Goal: Task Accomplishment & Management: Complete application form

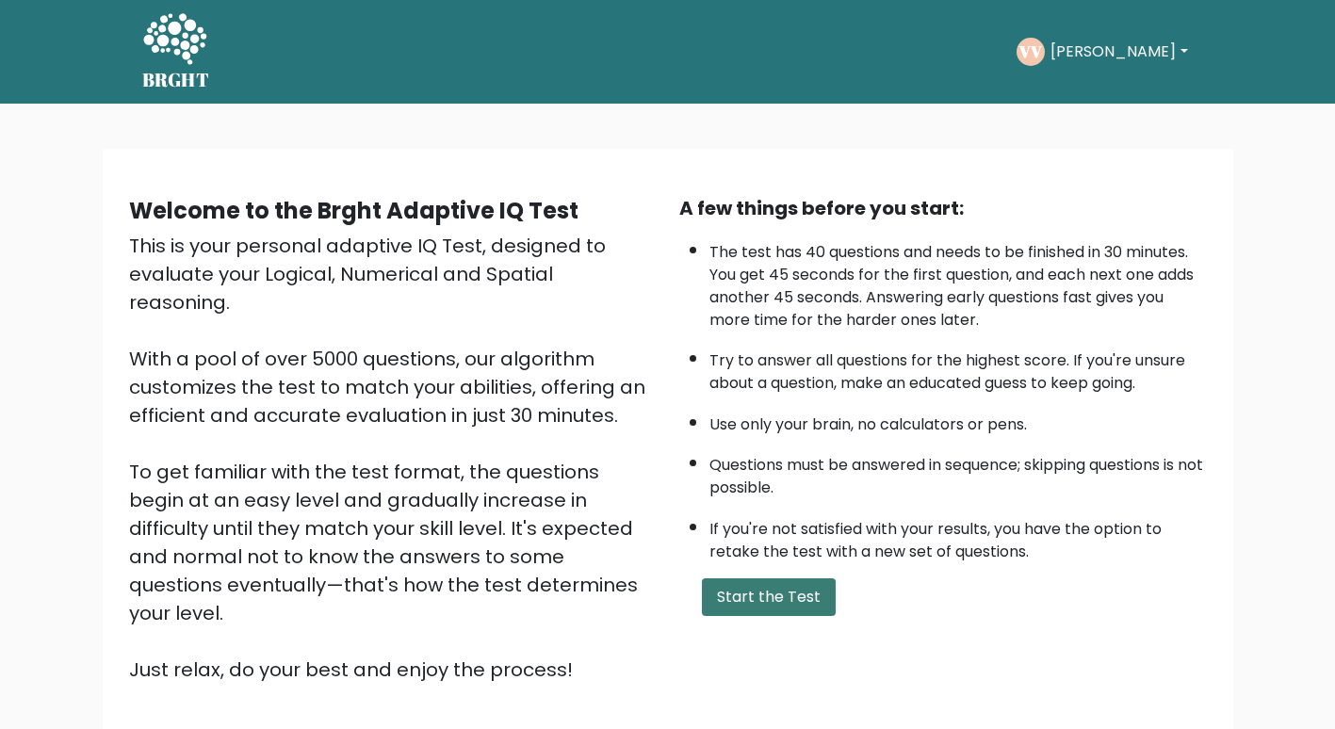
click at [760, 601] on button "Start the Test" at bounding box center [769, 597] width 134 height 38
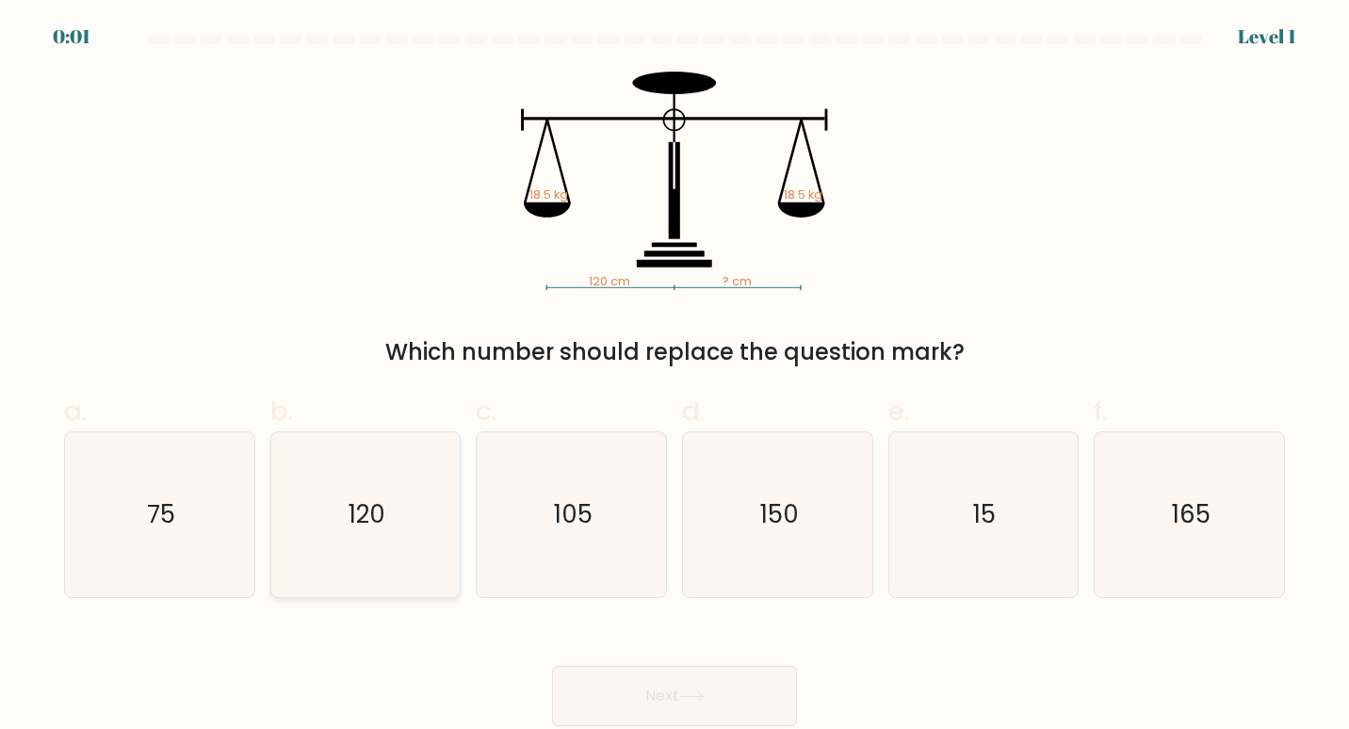
click at [387, 522] on icon "120" at bounding box center [366, 515] width 166 height 166
click at [674, 377] on input "b. 120" at bounding box center [674, 371] width 1 height 12
radio input "true"
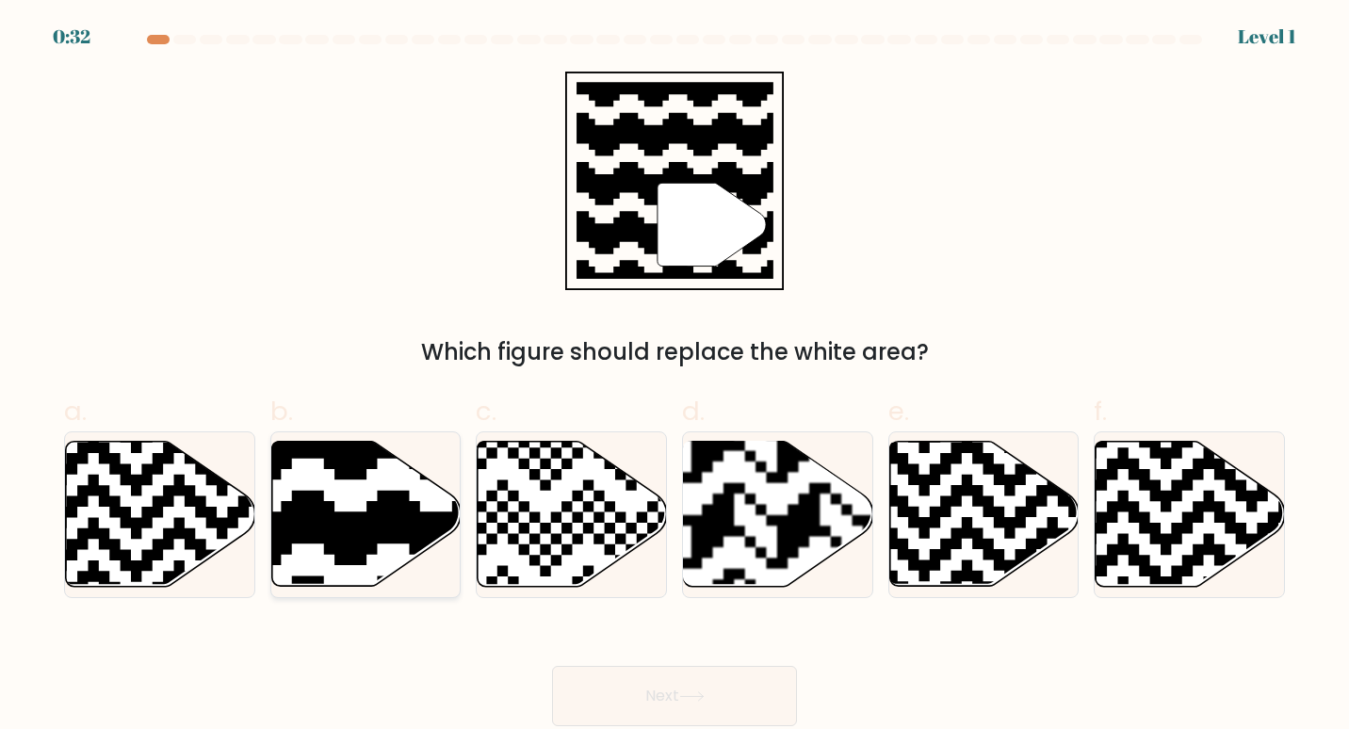
click at [375, 539] on icon at bounding box center [302, 437] width 343 height 343
click at [674, 377] on input "b." at bounding box center [674, 371] width 1 height 12
radio input "true"
click at [640, 715] on button "Next" at bounding box center [674, 696] width 245 height 60
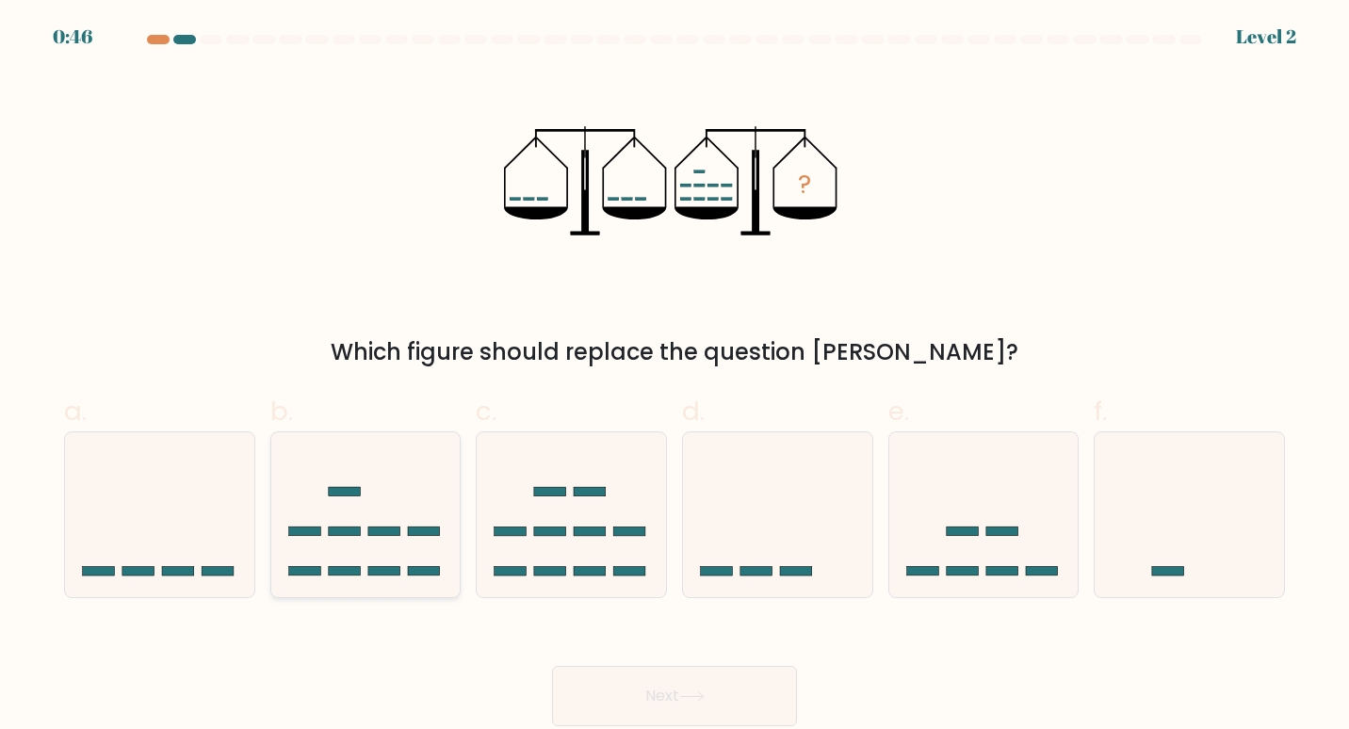
click at [434, 578] on icon at bounding box center [365, 514] width 189 height 156
click at [674, 377] on input "b." at bounding box center [674, 371] width 1 height 12
radio input "true"
click at [629, 693] on button "Next" at bounding box center [674, 696] width 245 height 60
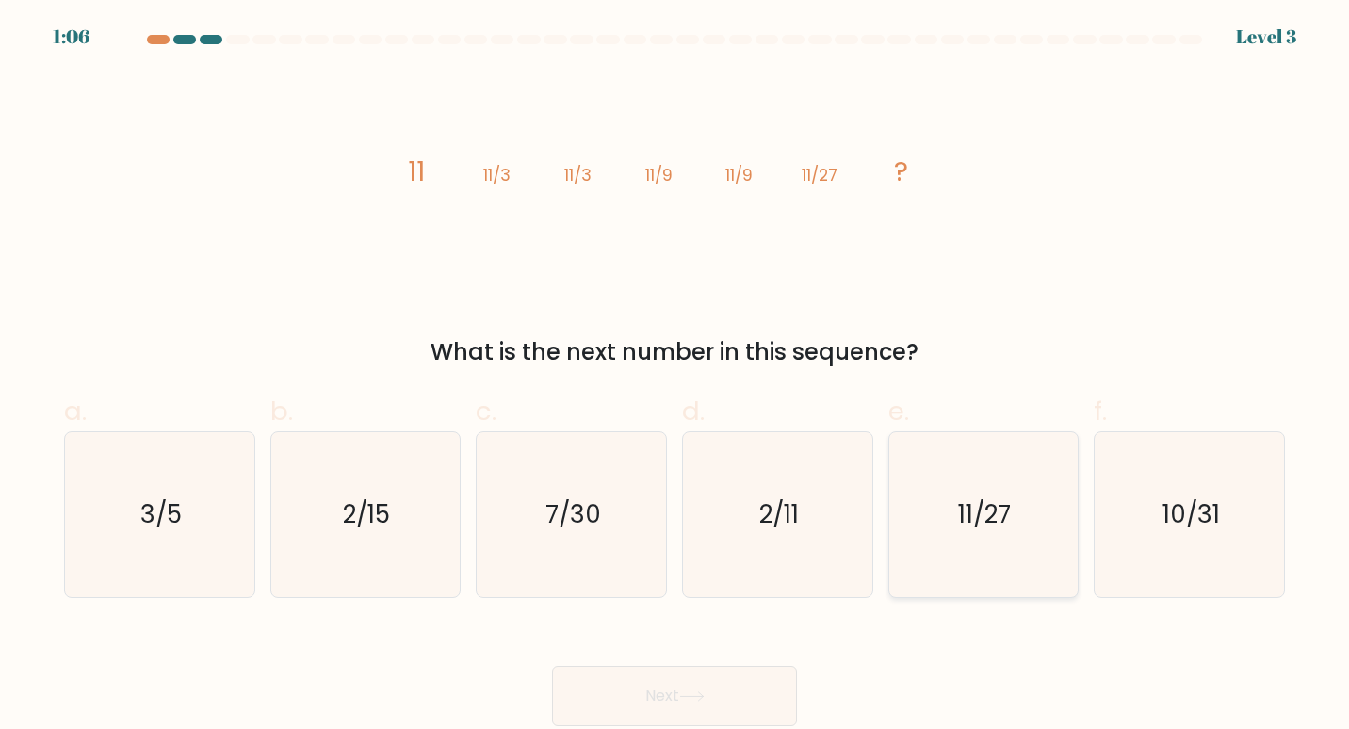
click at [1016, 491] on icon "11/27" at bounding box center [983, 515] width 166 height 166
click at [675, 377] on input "e. 11/27" at bounding box center [674, 371] width 1 height 12
radio input "true"
click at [744, 690] on button "Next" at bounding box center [674, 696] width 245 height 60
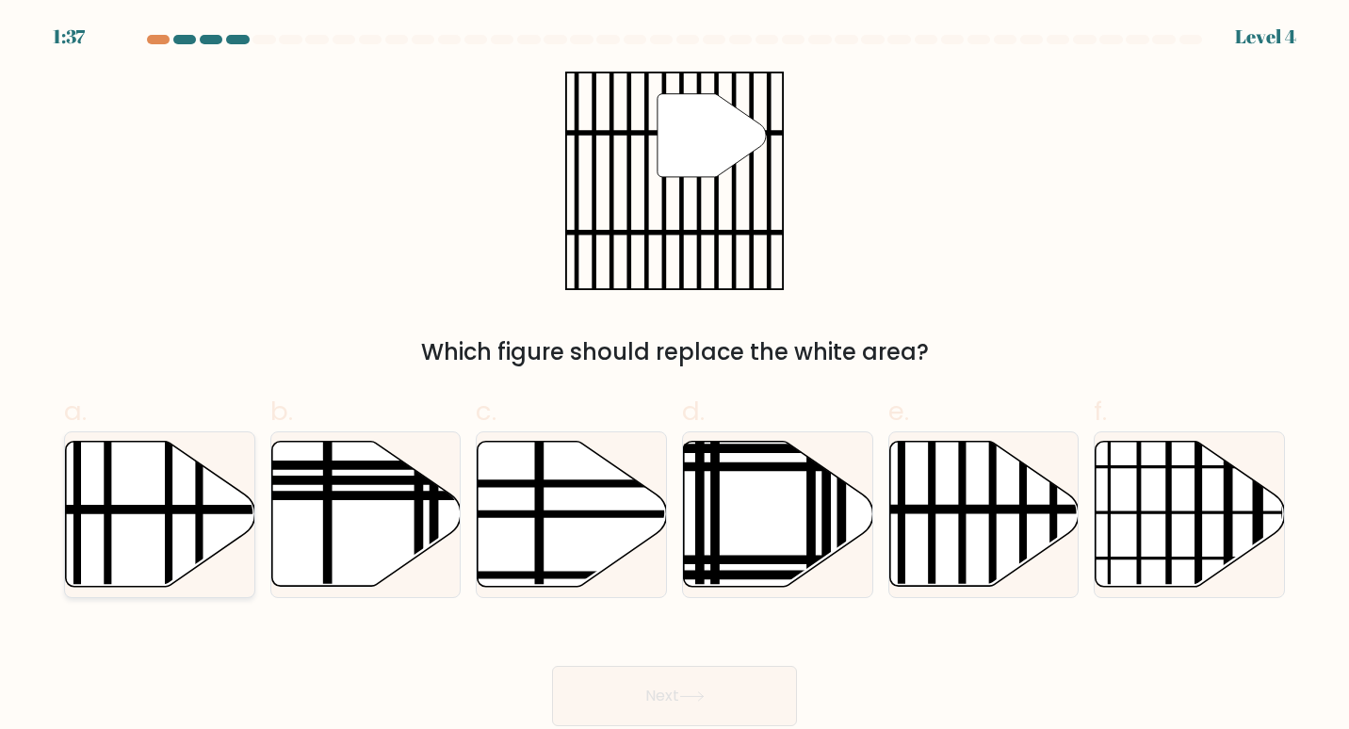
click at [191, 524] on icon at bounding box center [160, 514] width 189 height 145
click at [674, 377] on input "a." at bounding box center [674, 371] width 1 height 12
radio input "true"
click at [696, 708] on button "Next" at bounding box center [674, 696] width 245 height 60
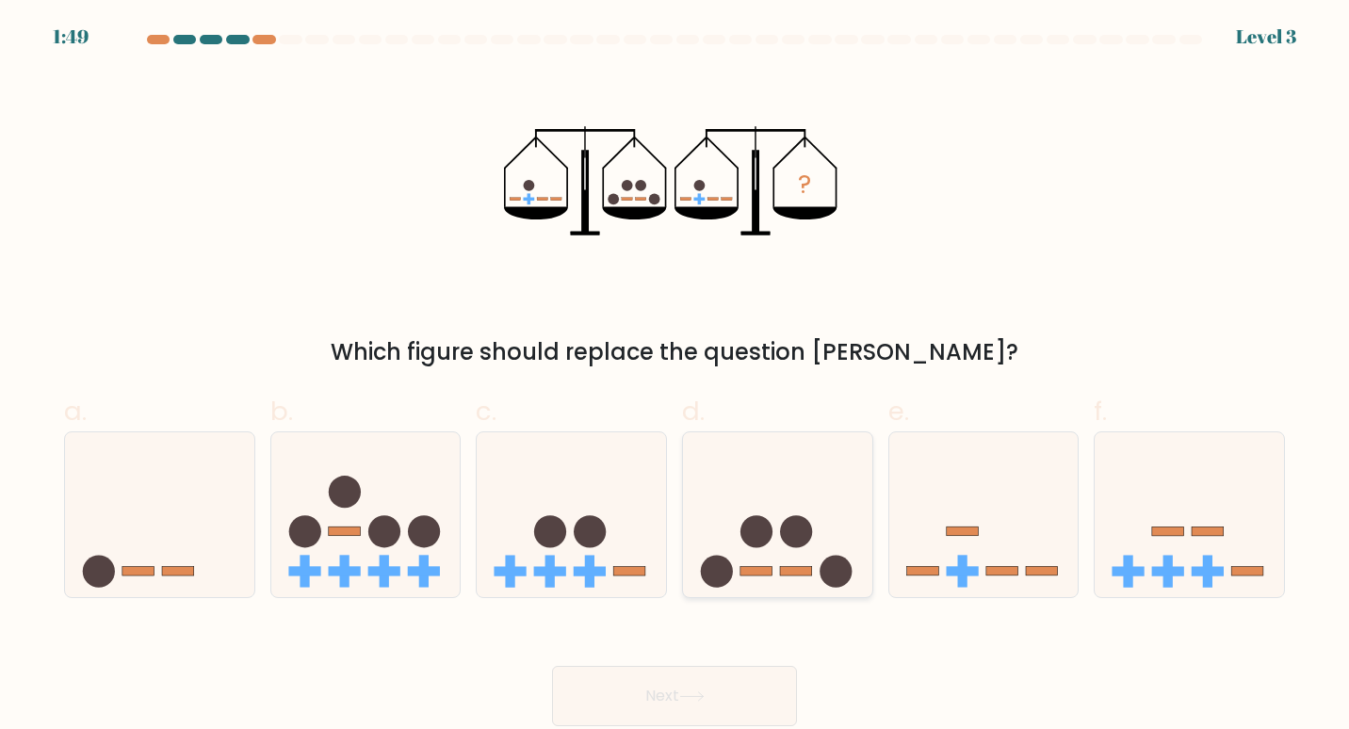
click at [785, 538] on circle at bounding box center [796, 532] width 32 height 32
click at [675, 377] on input "d." at bounding box center [674, 371] width 1 height 12
radio input "true"
click at [711, 696] on button "Next" at bounding box center [674, 696] width 245 height 60
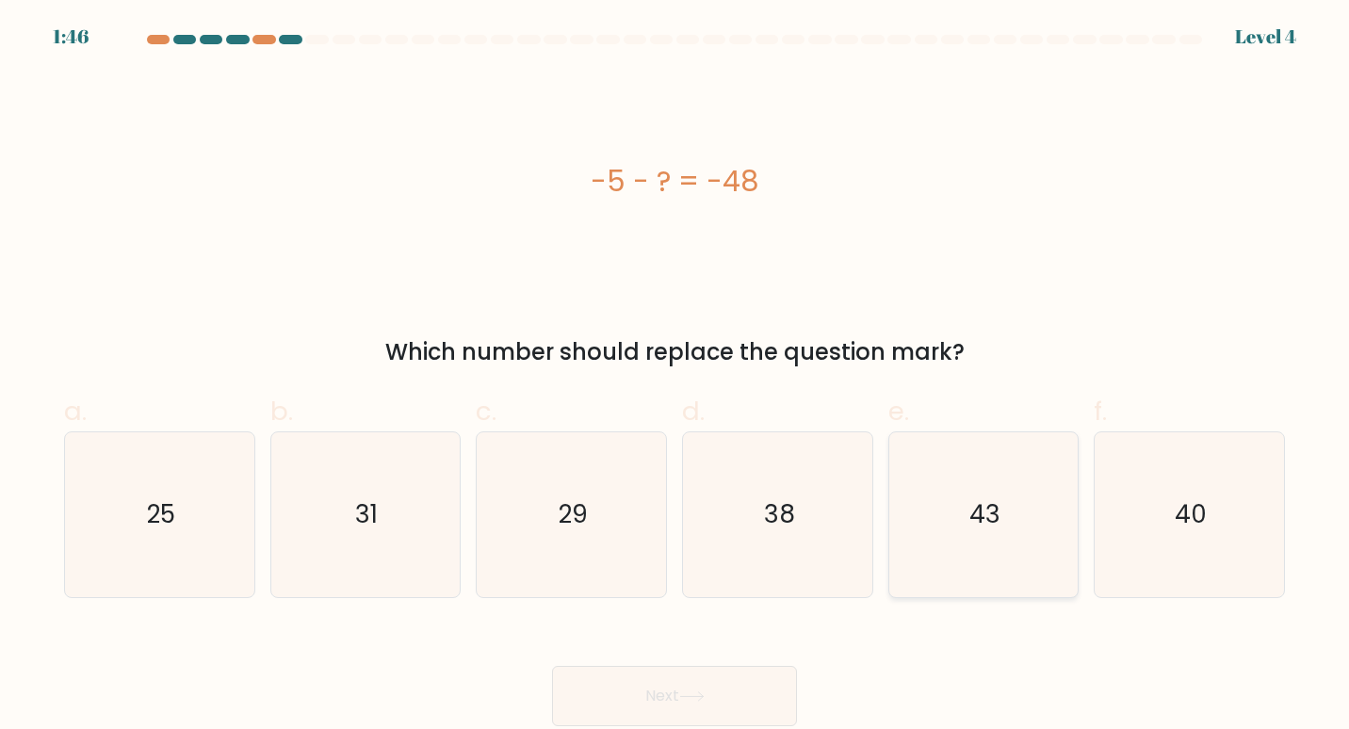
click at [1017, 529] on icon "43" at bounding box center [983, 515] width 166 height 166
click at [675, 377] on input "e. 43" at bounding box center [674, 371] width 1 height 12
radio input "true"
click at [689, 681] on button "Next" at bounding box center [674, 696] width 245 height 60
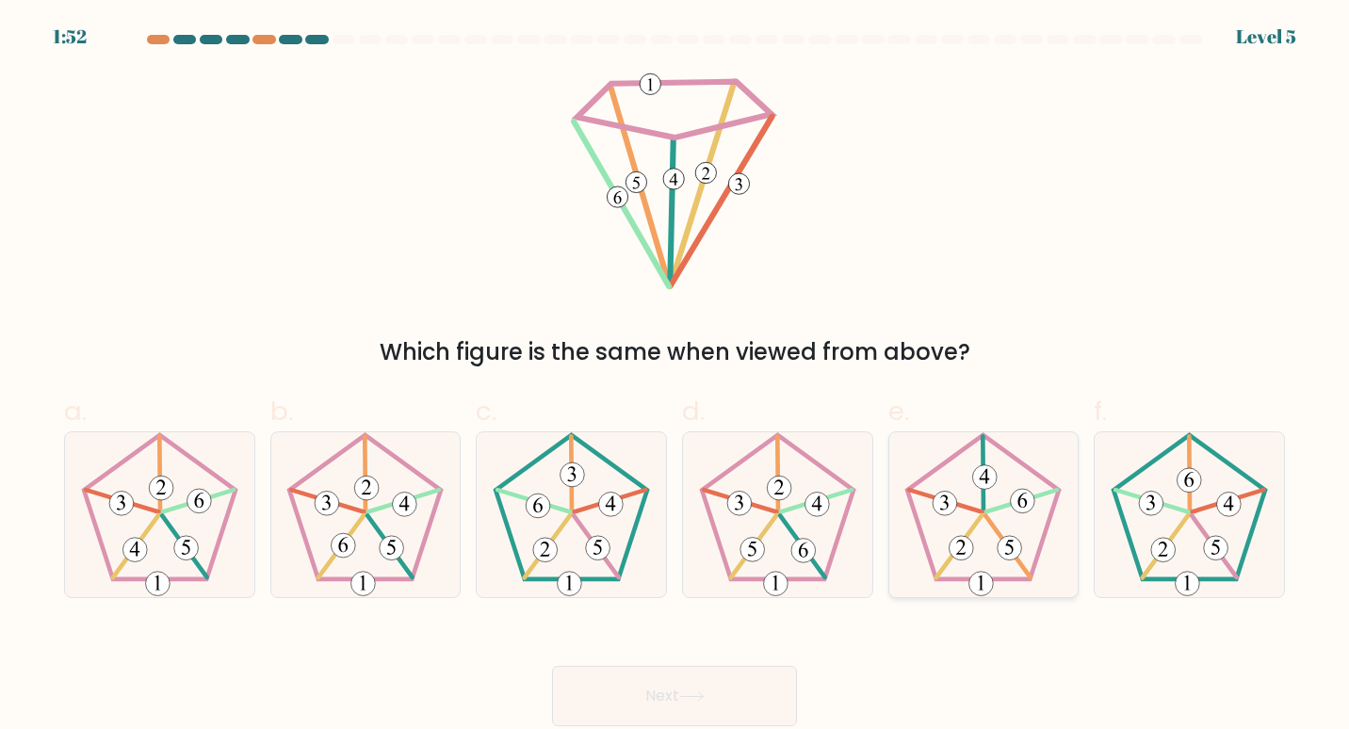
click at [1021, 554] on icon at bounding box center [983, 515] width 166 height 166
click at [675, 377] on input "e." at bounding box center [674, 371] width 1 height 12
radio input "true"
click at [768, 680] on button "Next" at bounding box center [674, 696] width 245 height 60
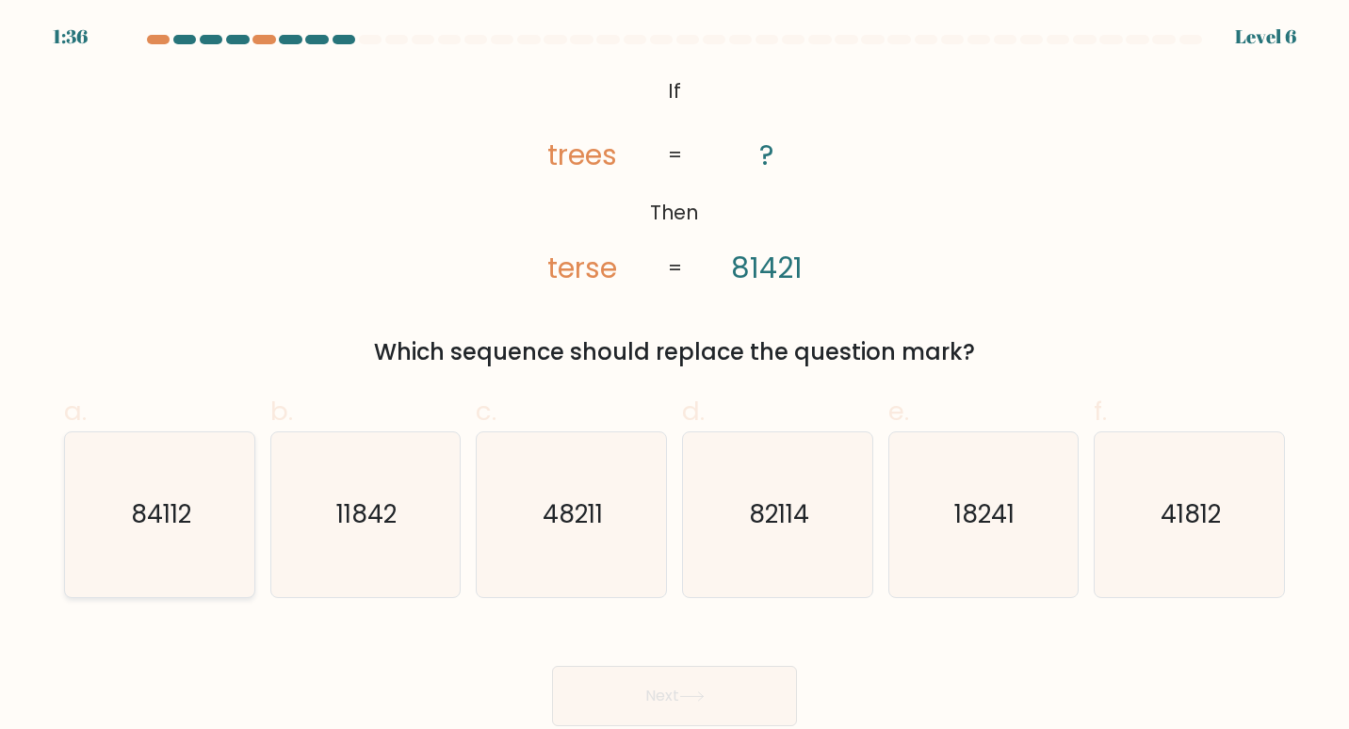
click at [190, 506] on text "84112" at bounding box center [161, 513] width 60 height 35
click at [674, 377] on input "a. 84112" at bounding box center [674, 371] width 1 height 12
radio input "true"
click at [591, 691] on button "Next" at bounding box center [674, 696] width 245 height 60
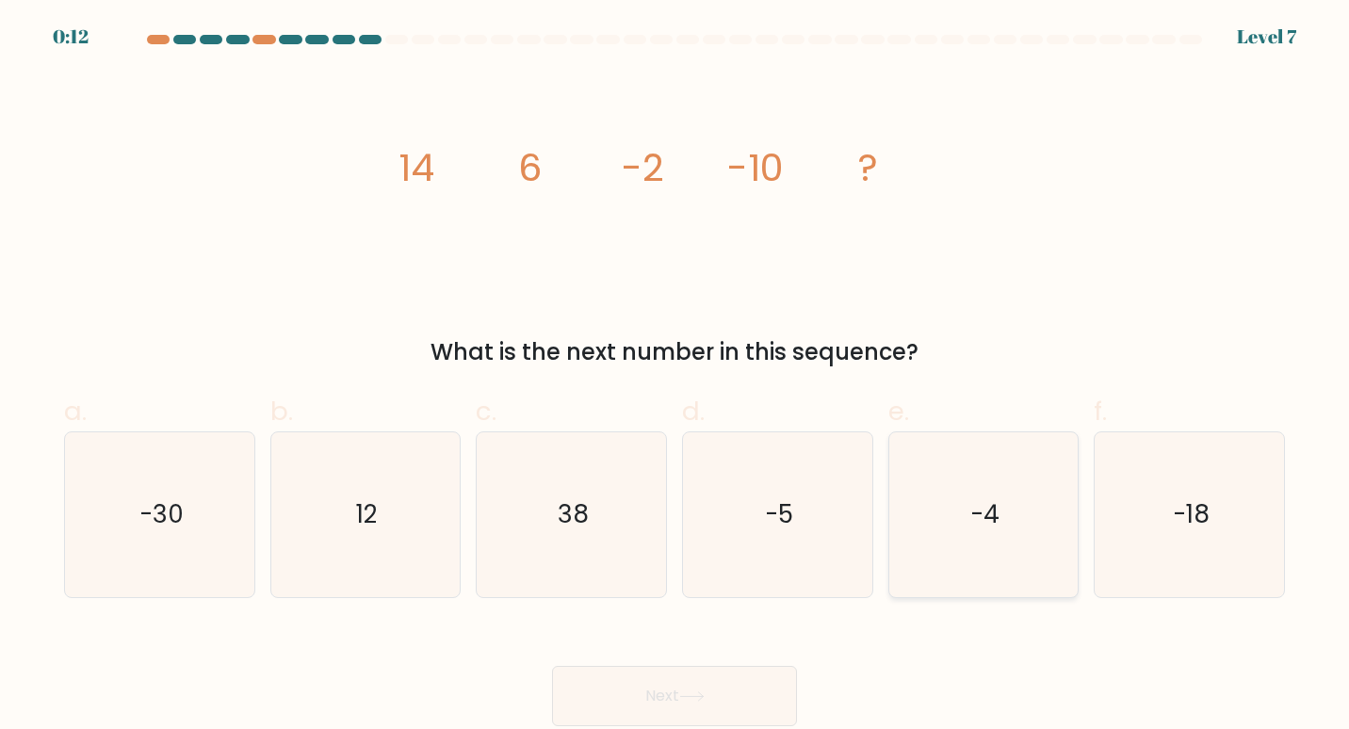
click at [960, 564] on icon "-4" at bounding box center [983, 515] width 166 height 166
click at [675, 377] on input "e. -4" at bounding box center [674, 371] width 1 height 12
radio input "true"
click at [719, 687] on button "Next" at bounding box center [674, 696] width 245 height 60
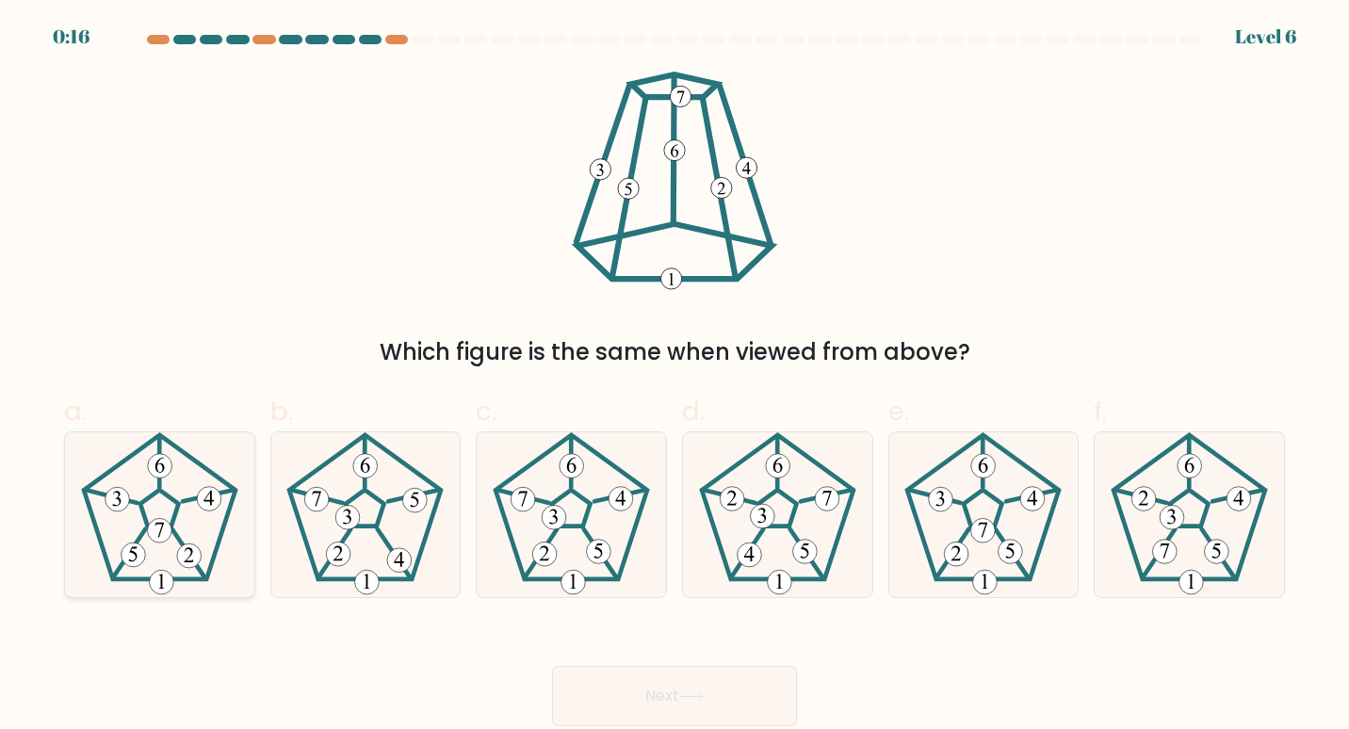
click at [156, 527] on 422 at bounding box center [159, 530] width 24 height 24
click at [674, 377] on input "a." at bounding box center [674, 371] width 1 height 12
radio input "true"
click at [697, 716] on button "Next" at bounding box center [674, 696] width 245 height 60
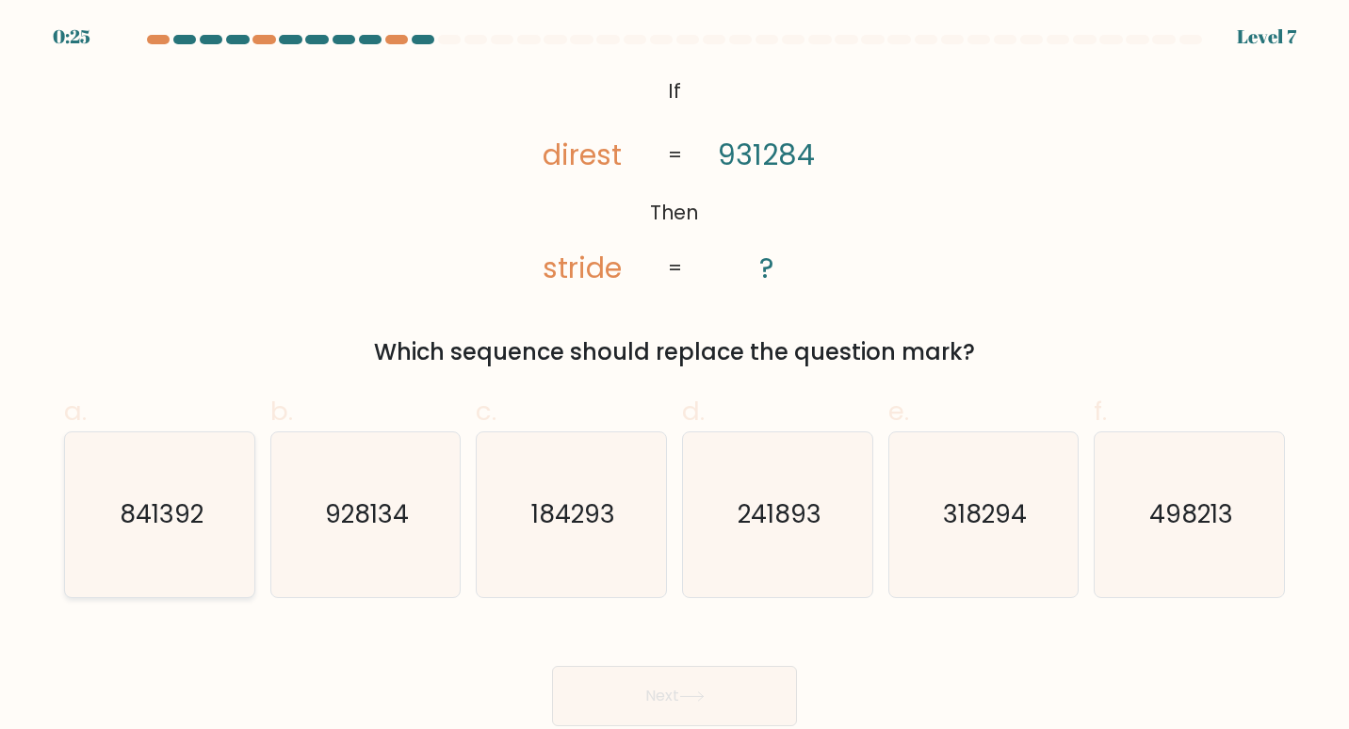
click at [186, 517] on text "841392" at bounding box center [162, 513] width 84 height 35
click at [674, 377] on input "a. 841392" at bounding box center [674, 371] width 1 height 12
radio input "true"
click at [637, 694] on button "Next" at bounding box center [674, 696] width 245 height 60
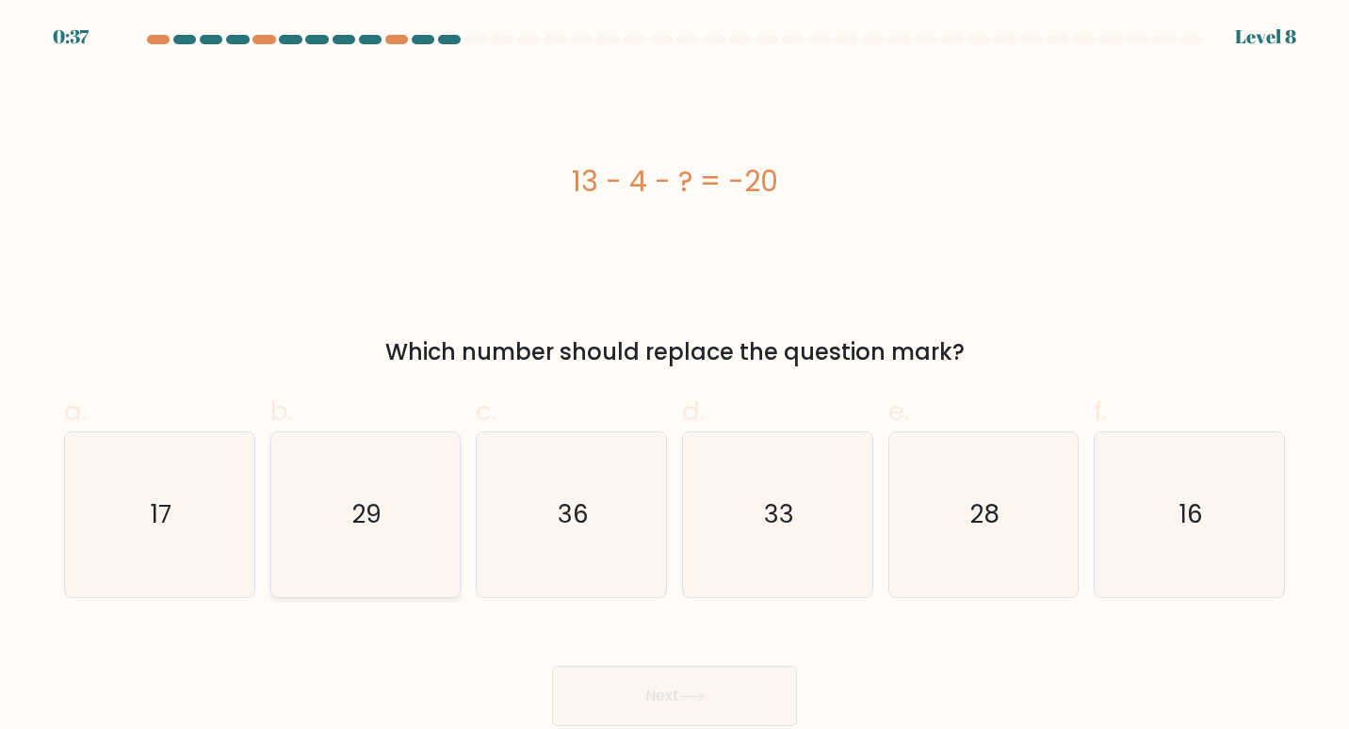
click at [403, 559] on icon "29" at bounding box center [366, 515] width 166 height 166
click at [674, 377] on input "b. 29" at bounding box center [674, 371] width 1 height 12
radio input "true"
click at [666, 688] on button "Next" at bounding box center [674, 696] width 245 height 60
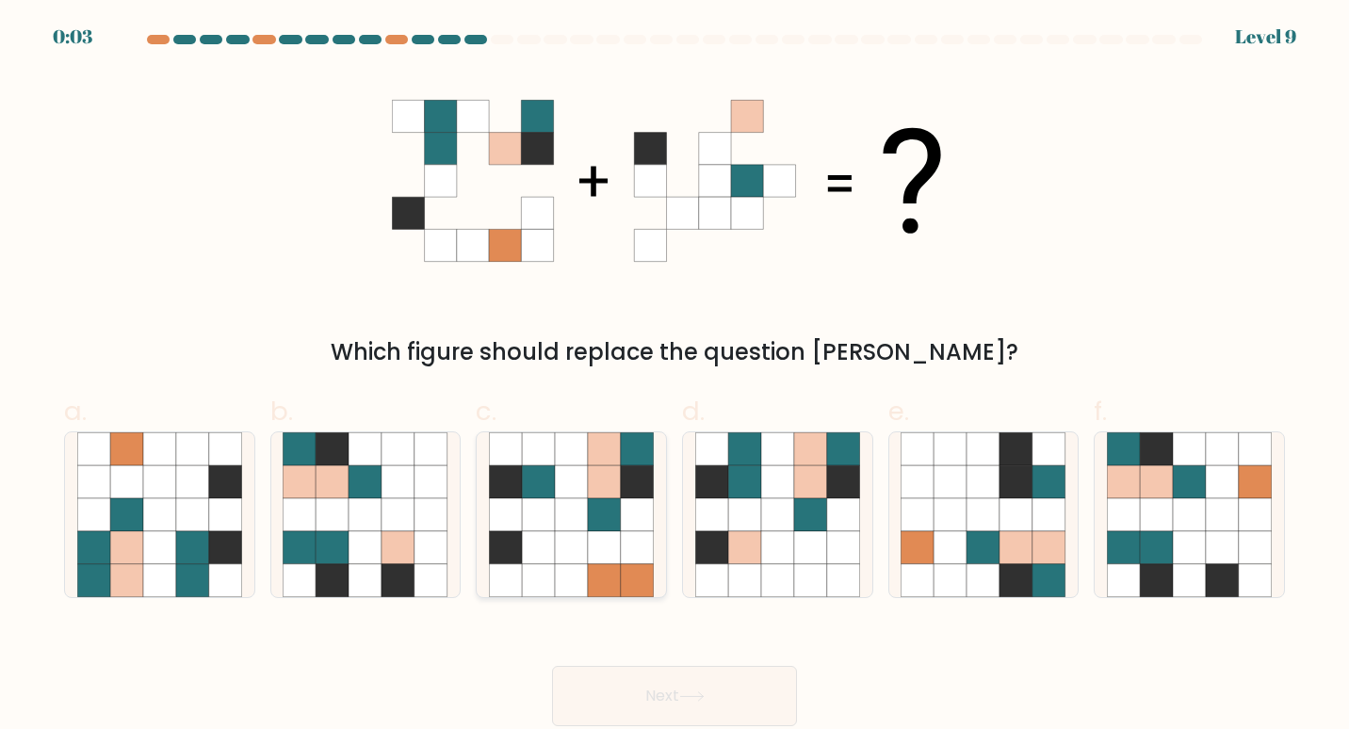
click at [589, 549] on icon at bounding box center [604, 547] width 33 height 33
click at [674, 377] on input "c." at bounding box center [674, 371] width 1 height 12
radio input "true"
click at [758, 580] on icon at bounding box center [744, 580] width 33 height 33
click at [675, 377] on input "d." at bounding box center [674, 371] width 1 height 12
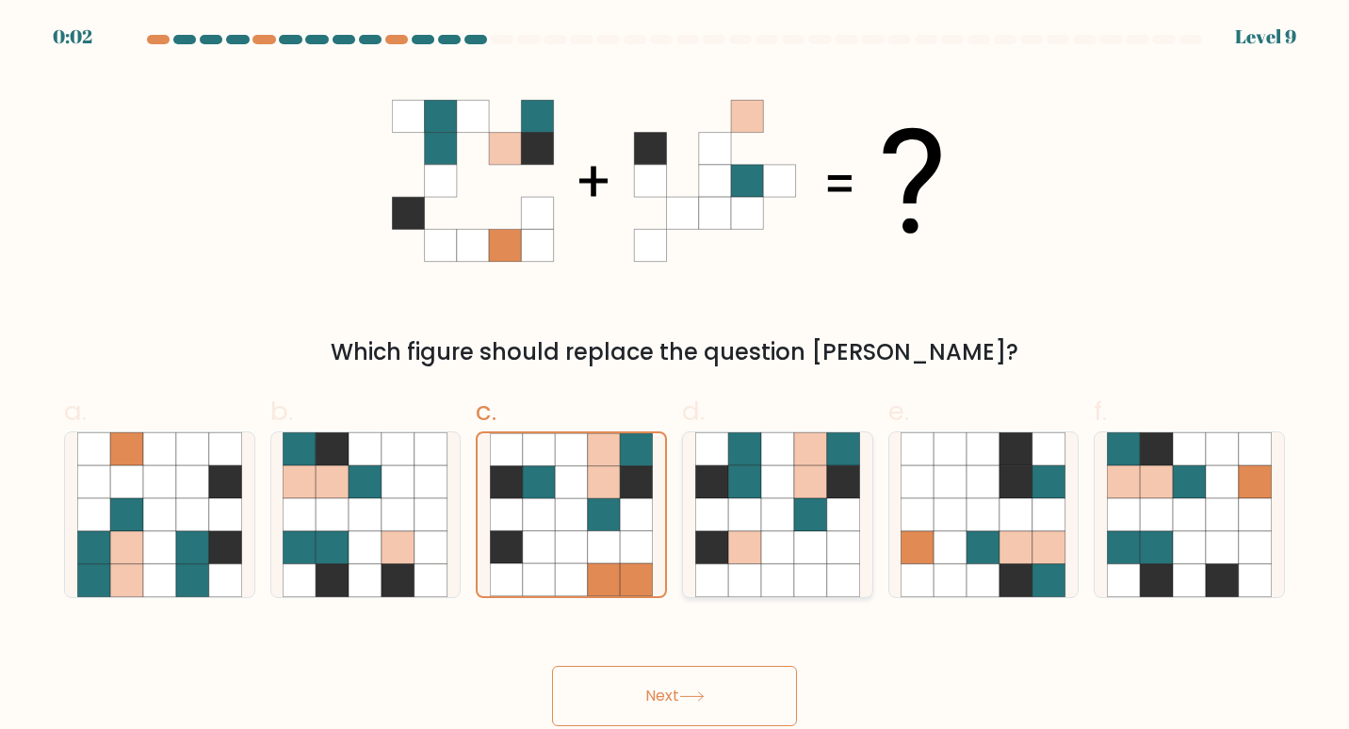
radio input "true"
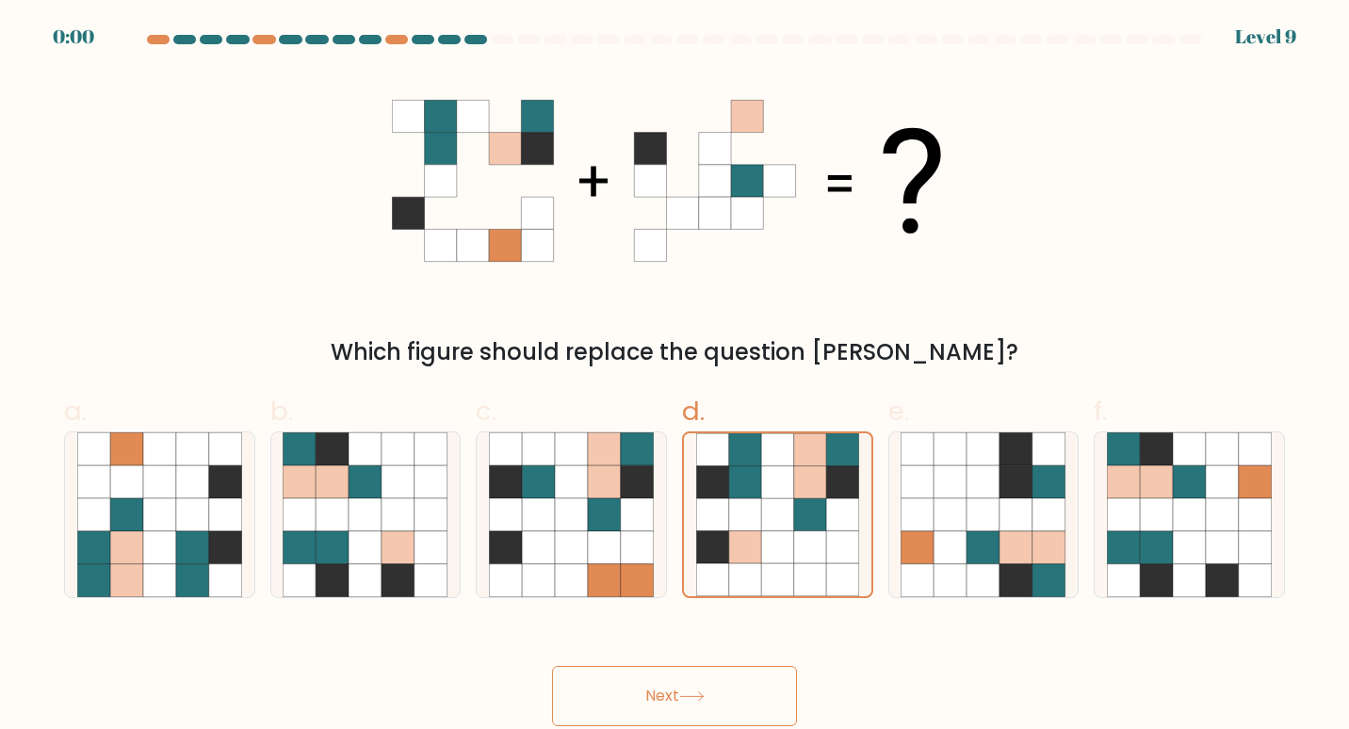
click at [706, 717] on button "Next" at bounding box center [674, 696] width 245 height 60
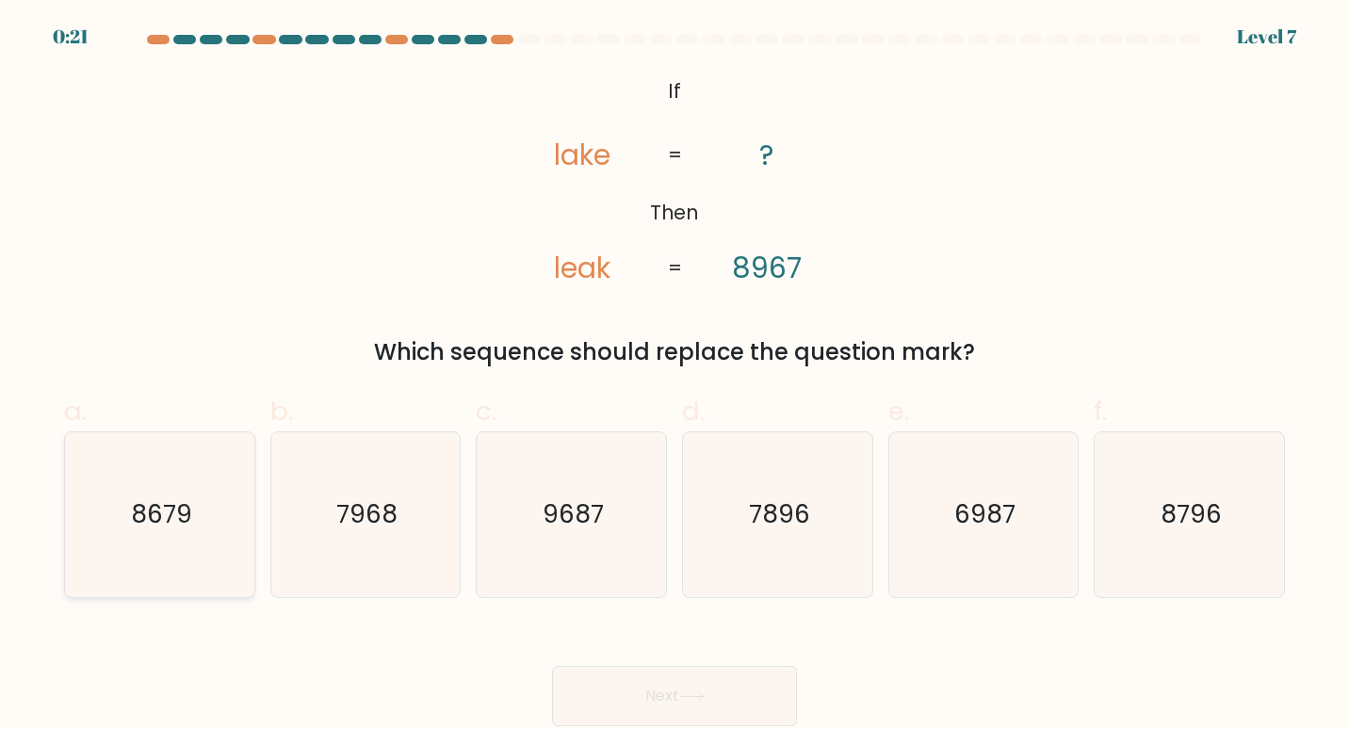
click at [224, 521] on icon "8679" at bounding box center [160, 515] width 166 height 166
click at [674, 377] on input "a. 8679" at bounding box center [674, 371] width 1 height 12
radio input "true"
click at [610, 712] on button "Next" at bounding box center [674, 696] width 245 height 60
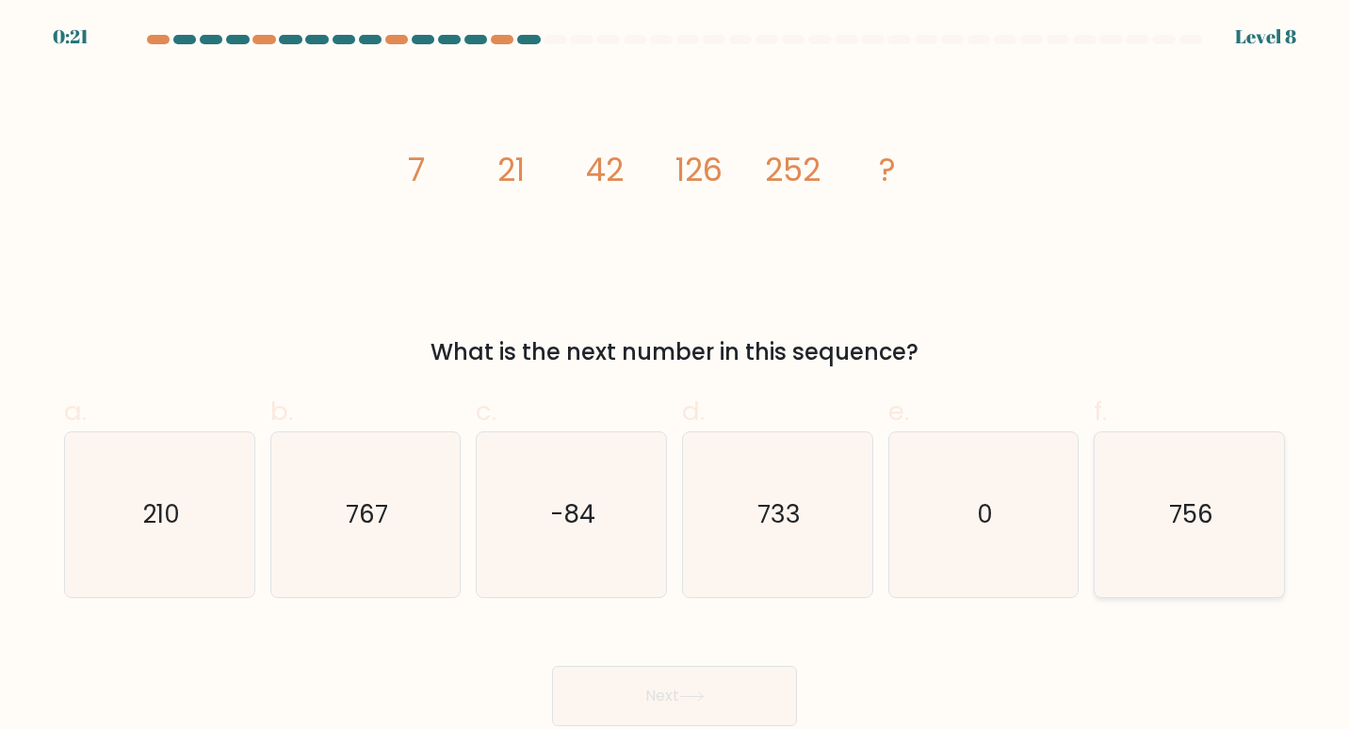
click at [1174, 536] on icon "756" at bounding box center [1190, 515] width 166 height 166
click at [675, 377] on input "f. 756" at bounding box center [674, 371] width 1 height 12
radio input "true"
click at [635, 716] on button "Next" at bounding box center [674, 696] width 245 height 60
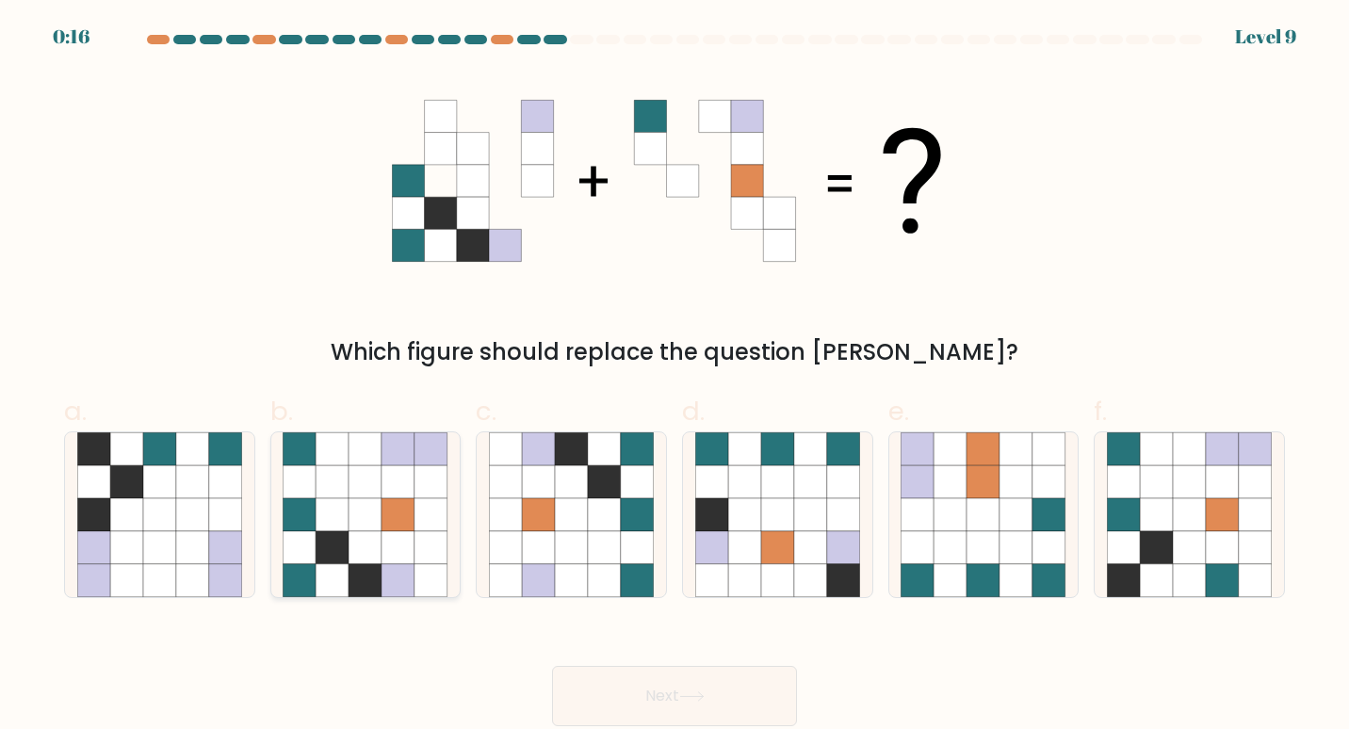
click at [392, 500] on icon at bounding box center [397, 514] width 33 height 33
click at [674, 377] on input "b." at bounding box center [674, 371] width 1 height 12
radio input "true"
click at [658, 713] on button "Next" at bounding box center [674, 696] width 245 height 60
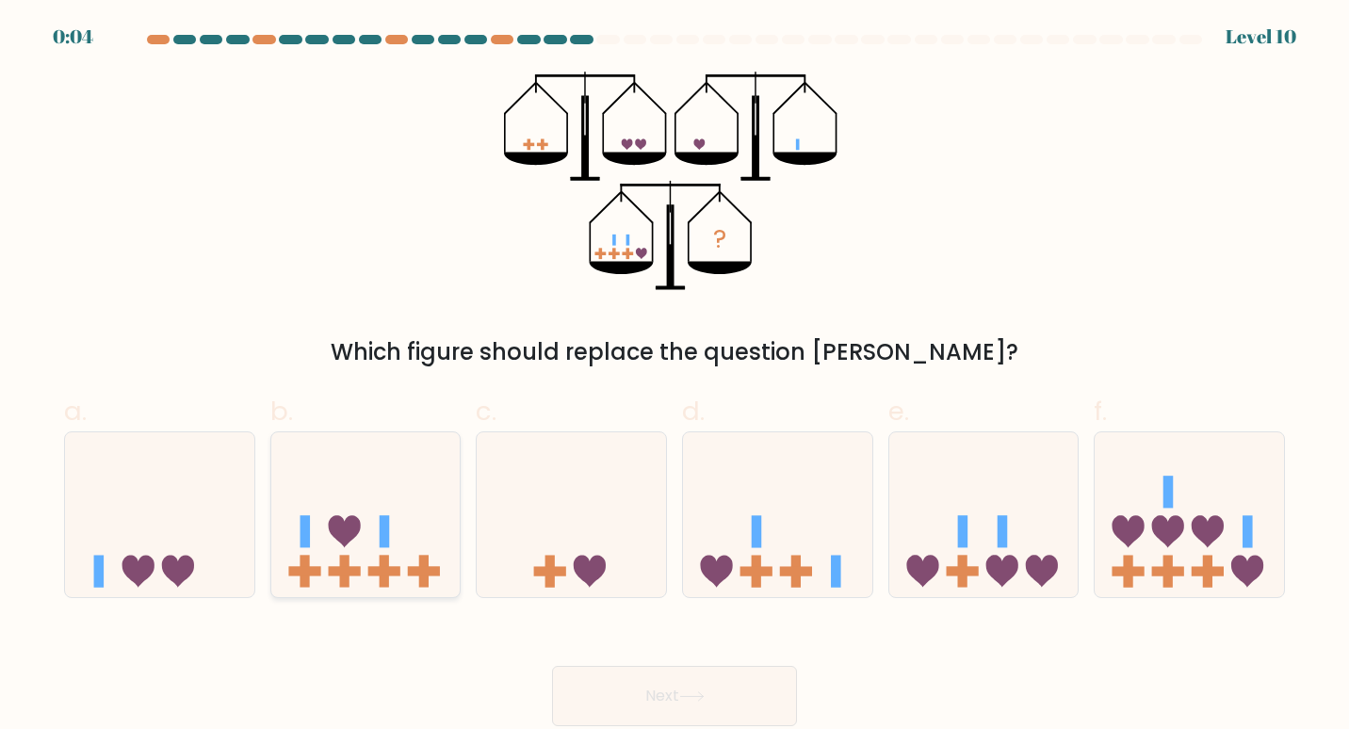
click at [384, 561] on rect at bounding box center [384, 572] width 9 height 32
click at [674, 377] on input "b." at bounding box center [674, 371] width 1 height 12
radio input "true"
click at [669, 699] on button "Next" at bounding box center [674, 696] width 245 height 60
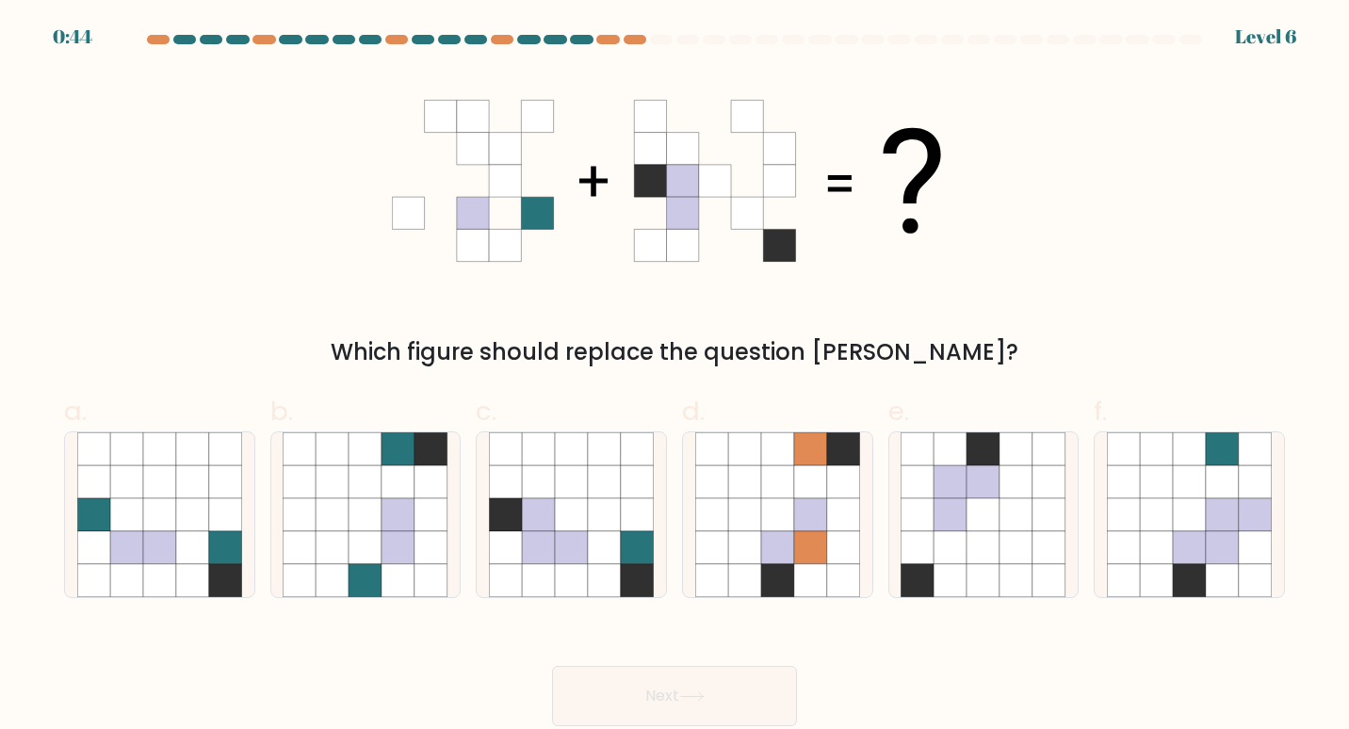
click at [178, 516] on body "0:44 Level 6" at bounding box center [674, 364] width 1349 height 729
click at [543, 555] on icon at bounding box center [538, 547] width 33 height 33
click at [674, 377] on input "c." at bounding box center [674, 371] width 1 height 12
radio input "true"
click at [608, 696] on button "Next" at bounding box center [674, 696] width 245 height 60
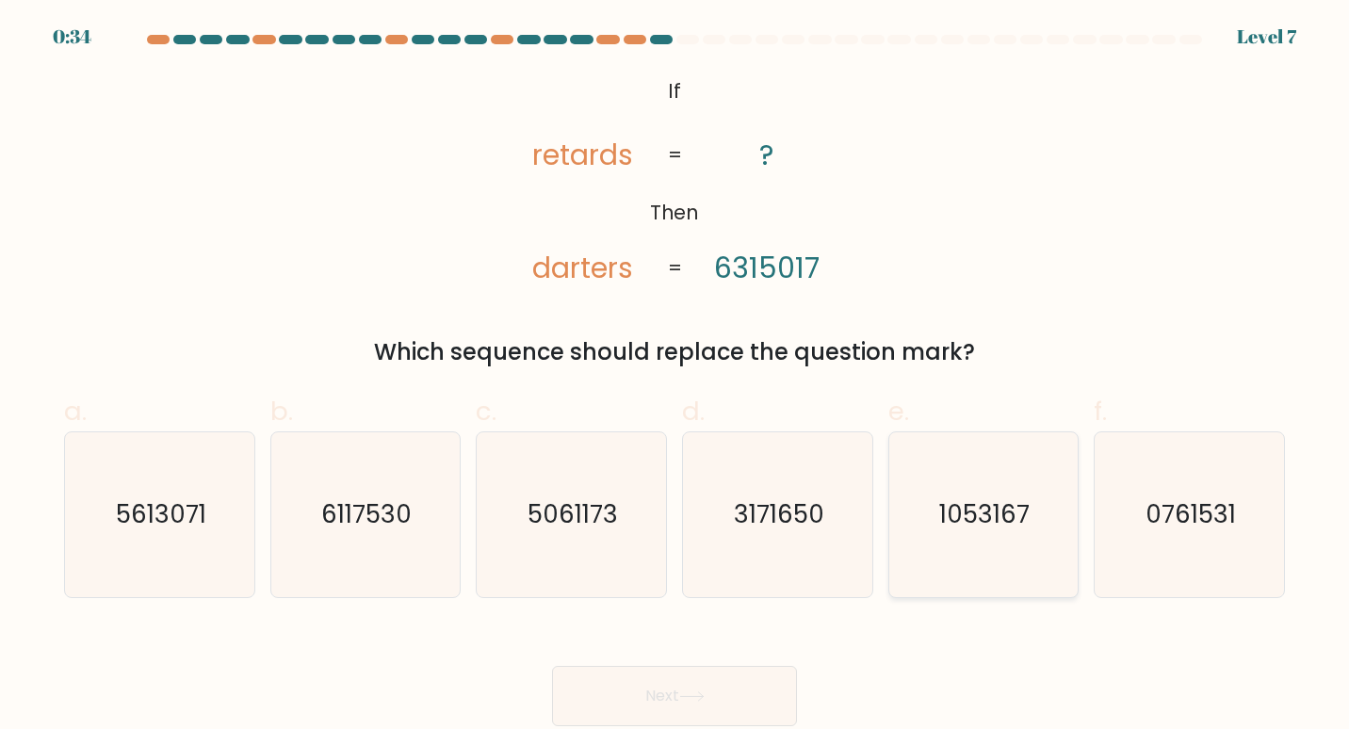
click at [989, 563] on icon "1053167" at bounding box center [983, 515] width 166 height 166
click at [675, 377] on input "e. 1053167" at bounding box center [674, 371] width 1 height 12
radio input "true"
click at [754, 689] on button "Next" at bounding box center [674, 696] width 245 height 60
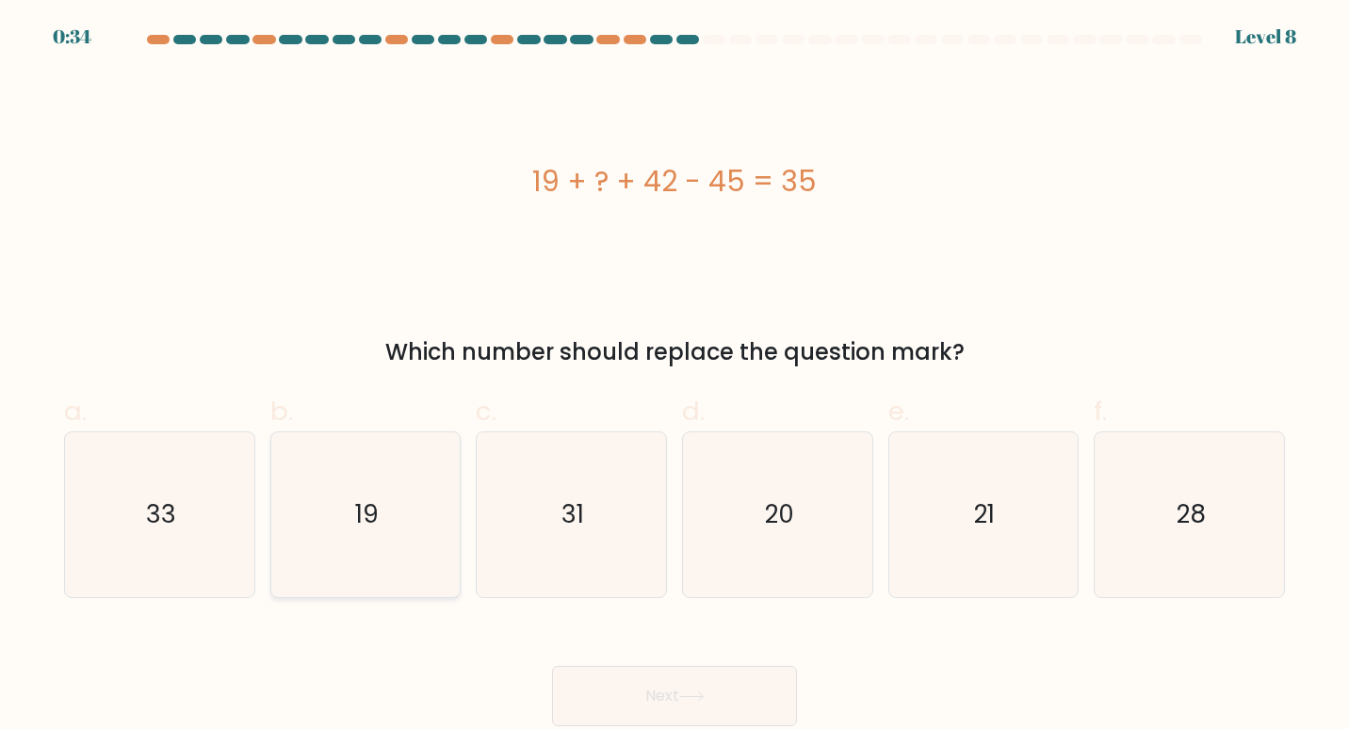
click at [451, 510] on div "19" at bounding box center [365, 515] width 191 height 168
click at [674, 377] on input "b. 19" at bounding box center [674, 371] width 1 height 12
radio input "true"
click at [636, 678] on button "Next" at bounding box center [674, 696] width 245 height 60
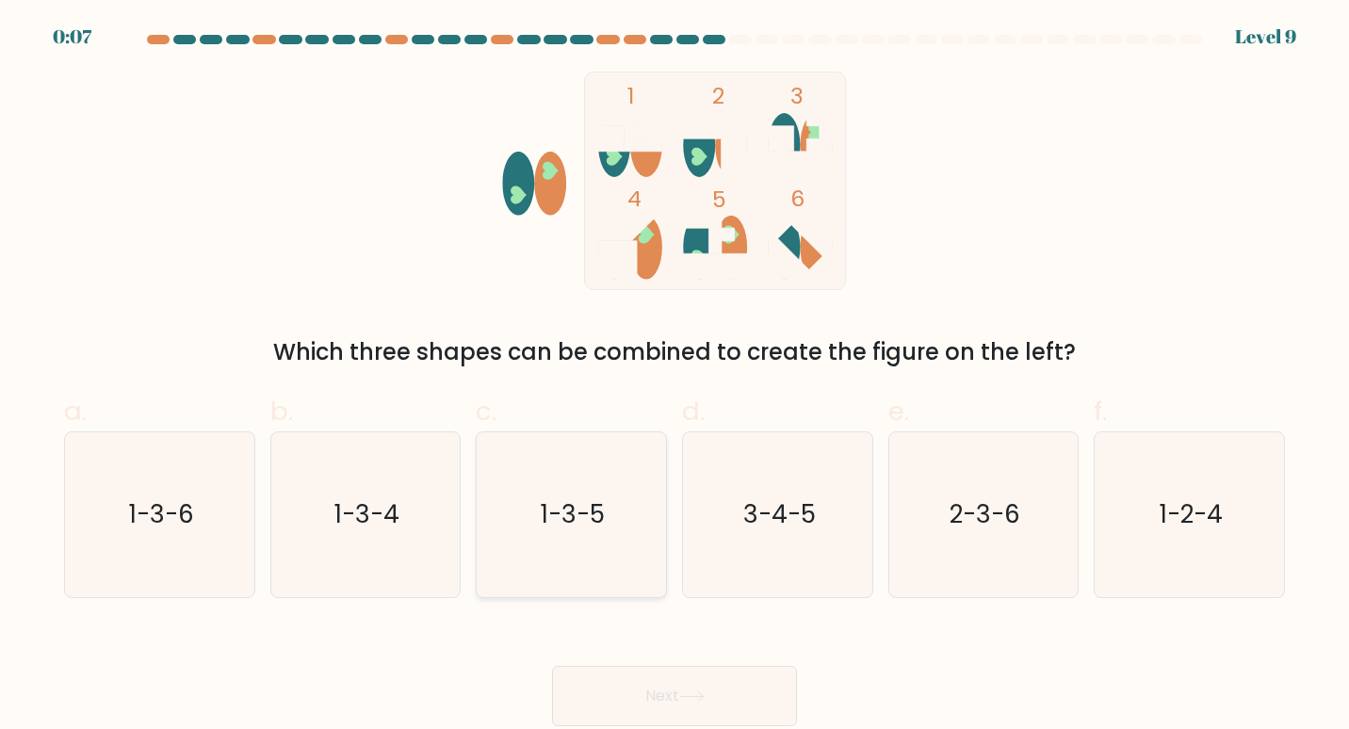
click at [581, 557] on icon "1-3-5" at bounding box center [572, 515] width 166 height 166
click at [674, 377] on input "c. 1-3-5" at bounding box center [674, 371] width 1 height 12
radio input "true"
click at [635, 700] on button "Next" at bounding box center [674, 696] width 245 height 60
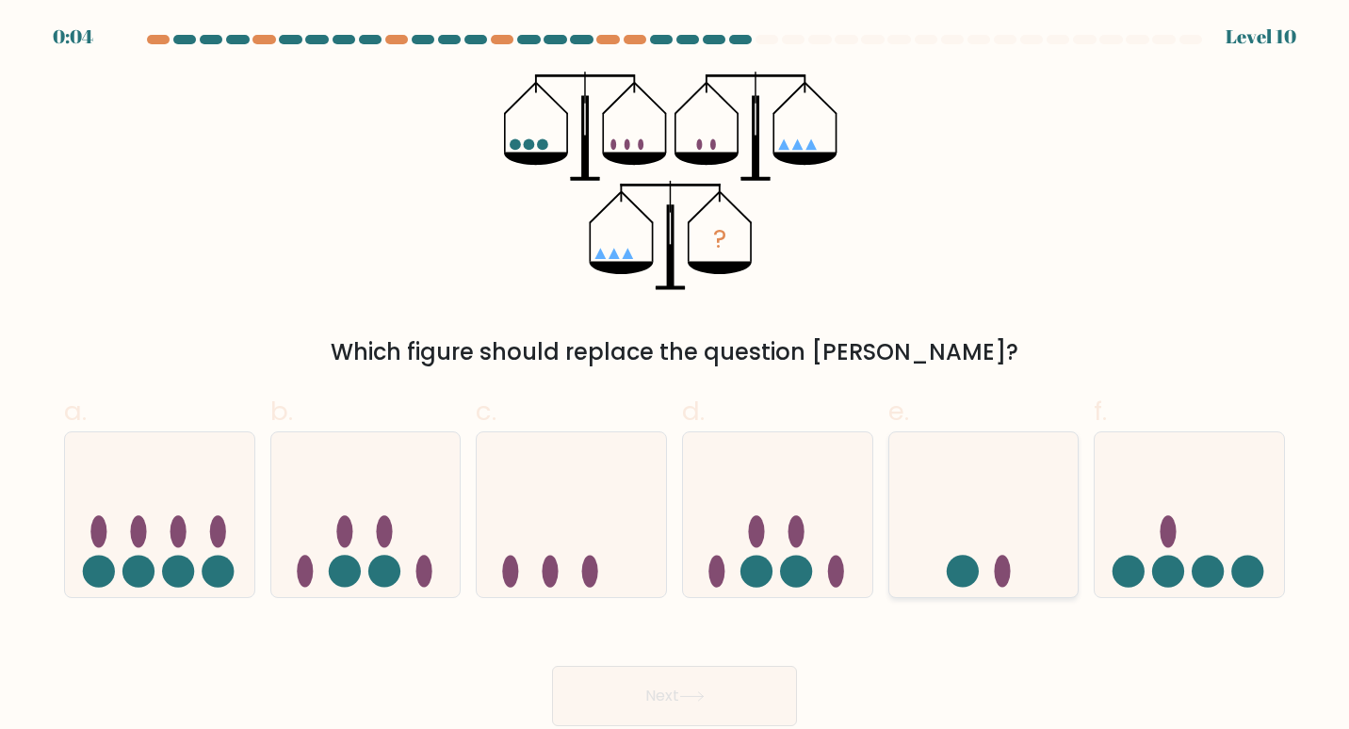
click at [993, 541] on icon at bounding box center [983, 514] width 189 height 156
click at [675, 377] on input "e." at bounding box center [674, 371] width 1 height 12
radio input "true"
click at [682, 704] on button "Next" at bounding box center [674, 696] width 245 height 60
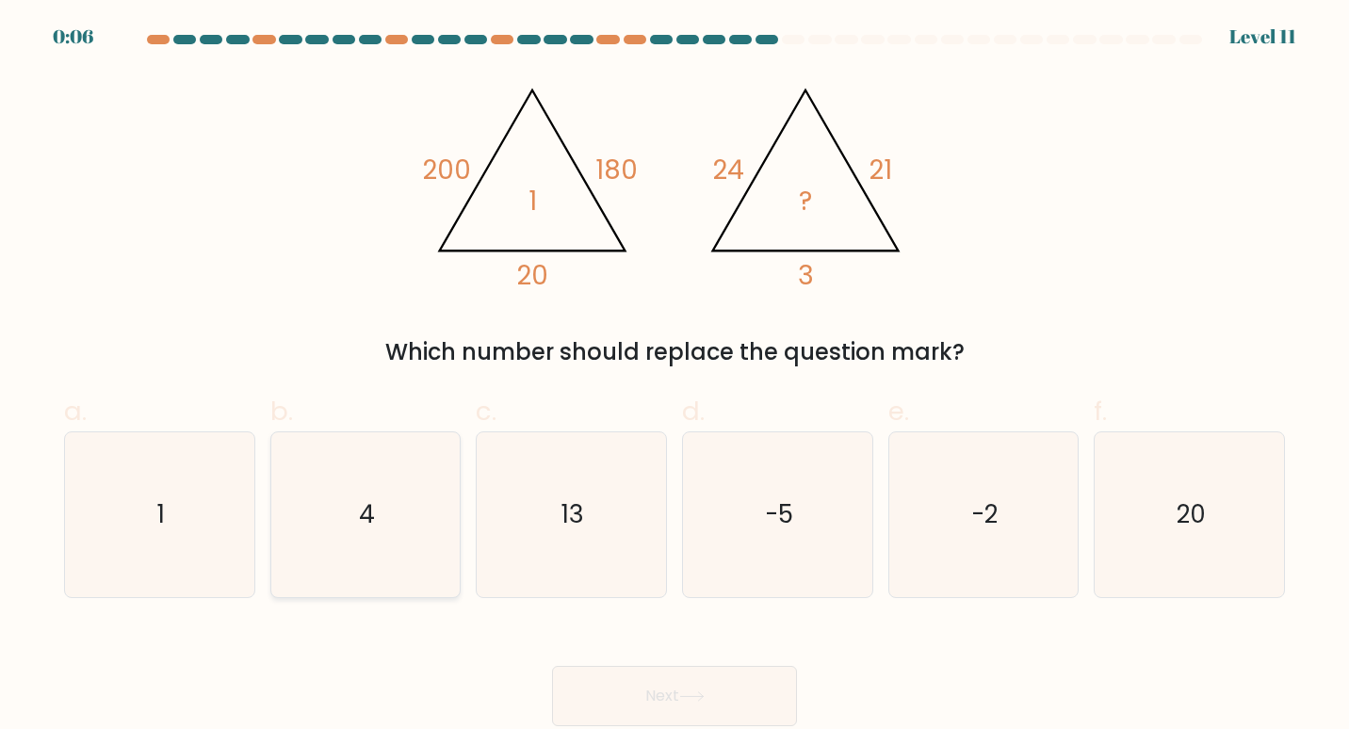
click at [413, 491] on icon "4" at bounding box center [366, 515] width 166 height 166
click at [674, 377] on input "b. 4" at bounding box center [674, 371] width 1 height 12
radio input "true"
click at [643, 705] on button "Next" at bounding box center [674, 696] width 245 height 60
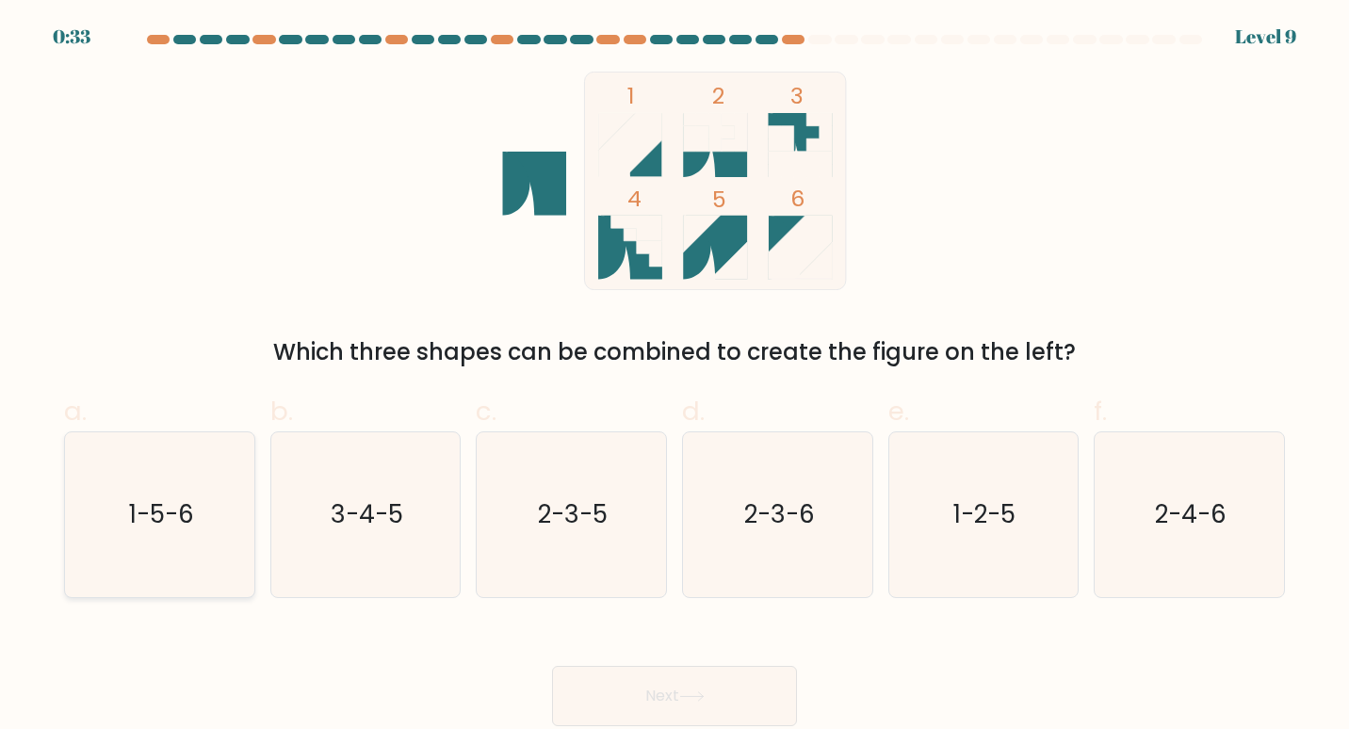
click at [192, 577] on icon "1-5-6" at bounding box center [160, 515] width 166 height 166
click at [674, 377] on input "a. 1-5-6" at bounding box center [674, 371] width 1 height 12
radio input "true"
click at [655, 700] on button "Next" at bounding box center [674, 696] width 245 height 60
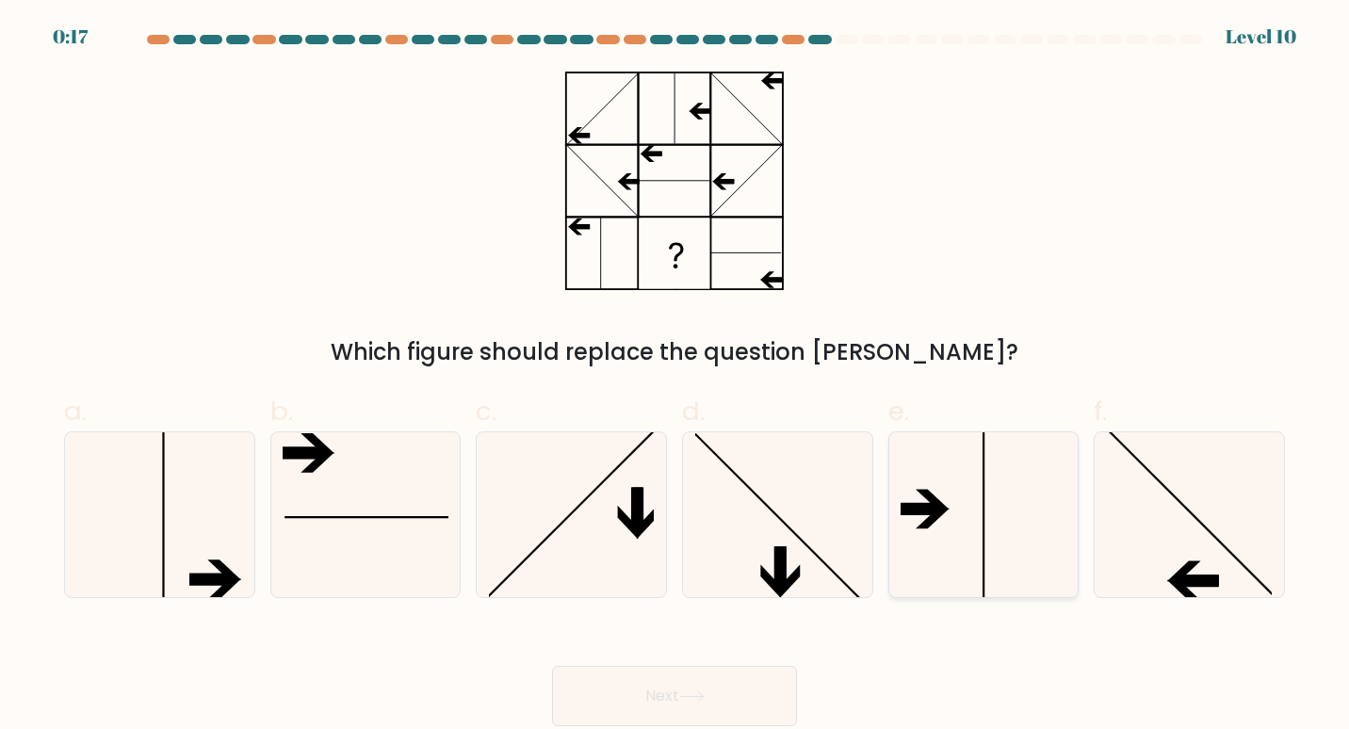
click at [980, 562] on icon at bounding box center [983, 515] width 166 height 166
click at [675, 377] on input "e." at bounding box center [674, 371] width 1 height 12
radio input "true"
click at [672, 688] on button "Next" at bounding box center [674, 696] width 245 height 60
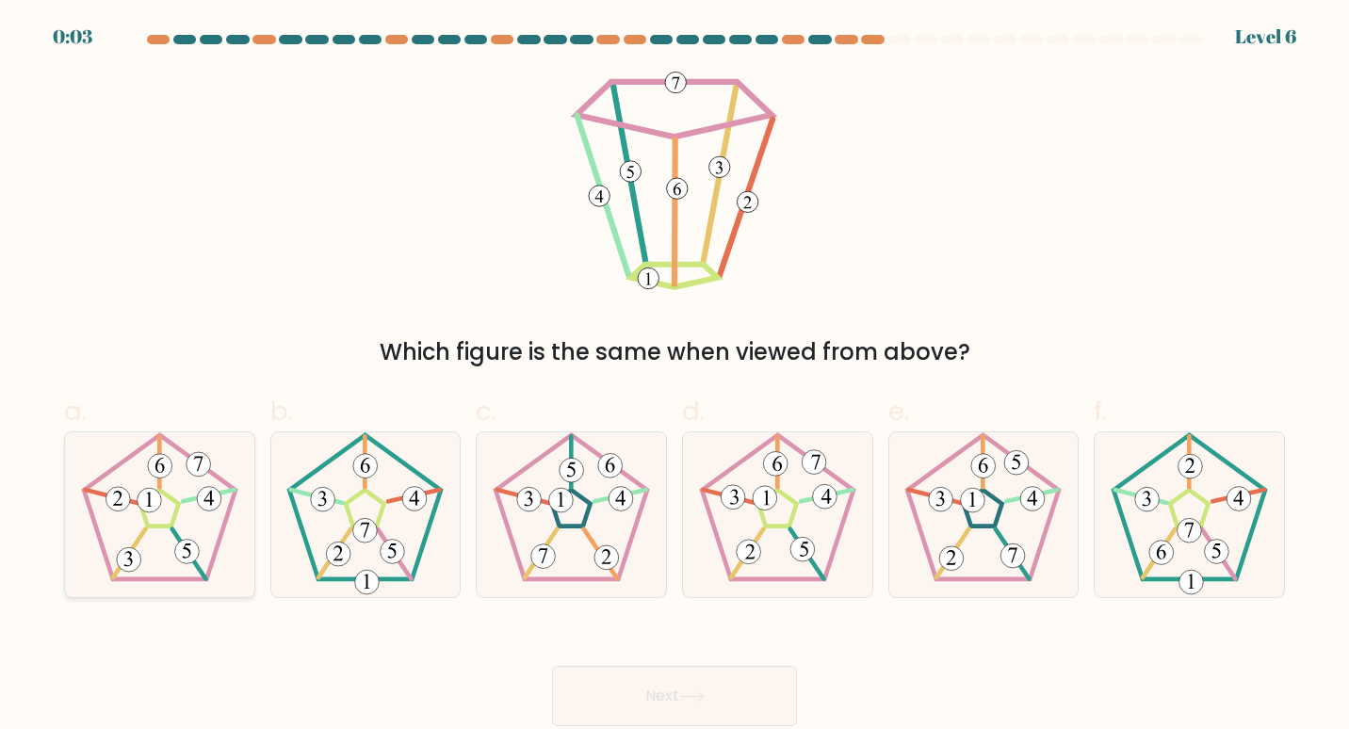
click at [202, 559] on icon at bounding box center [160, 515] width 166 height 166
click at [674, 377] on input "a." at bounding box center [674, 371] width 1 height 12
radio input "true"
click at [719, 684] on button "Next" at bounding box center [674, 696] width 245 height 60
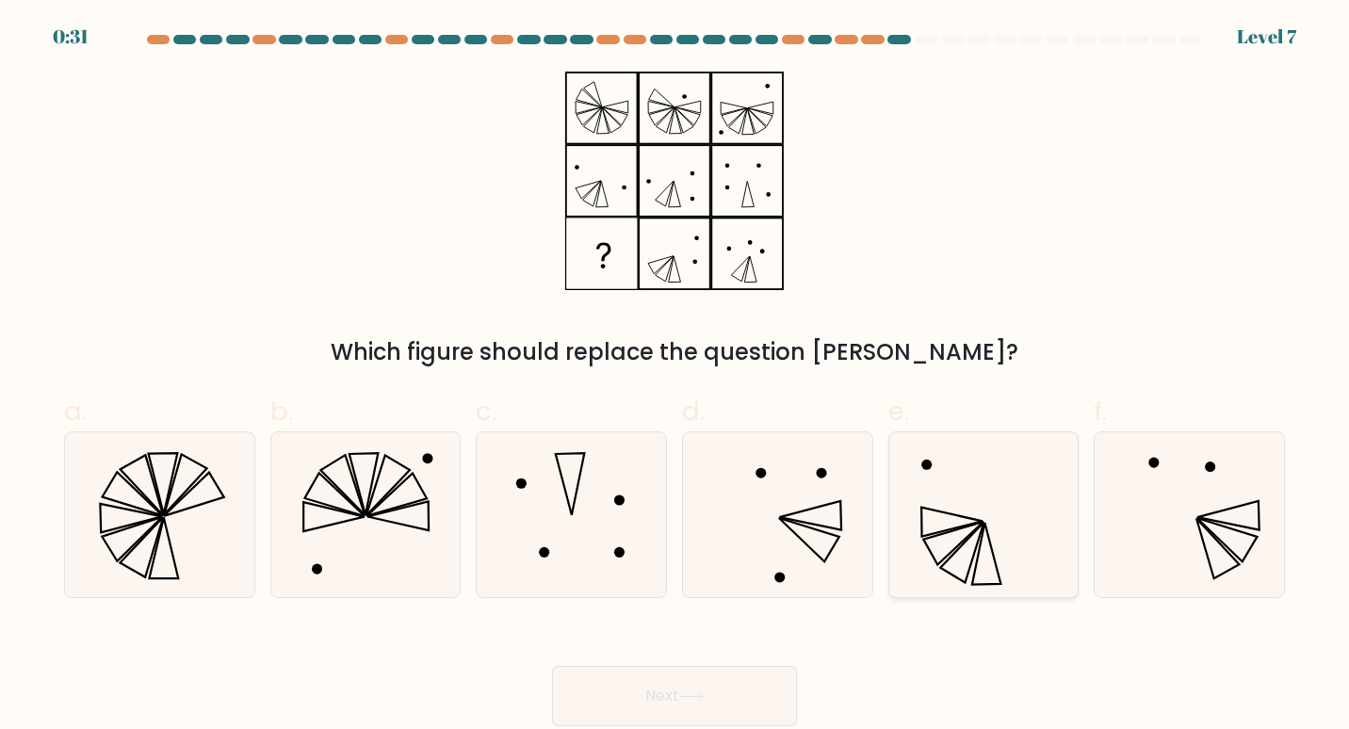
click at [971, 559] on icon at bounding box center [983, 515] width 166 height 166
click at [675, 377] on input "e." at bounding box center [674, 371] width 1 height 12
radio input "true"
click at [711, 714] on button "Next" at bounding box center [674, 696] width 245 height 60
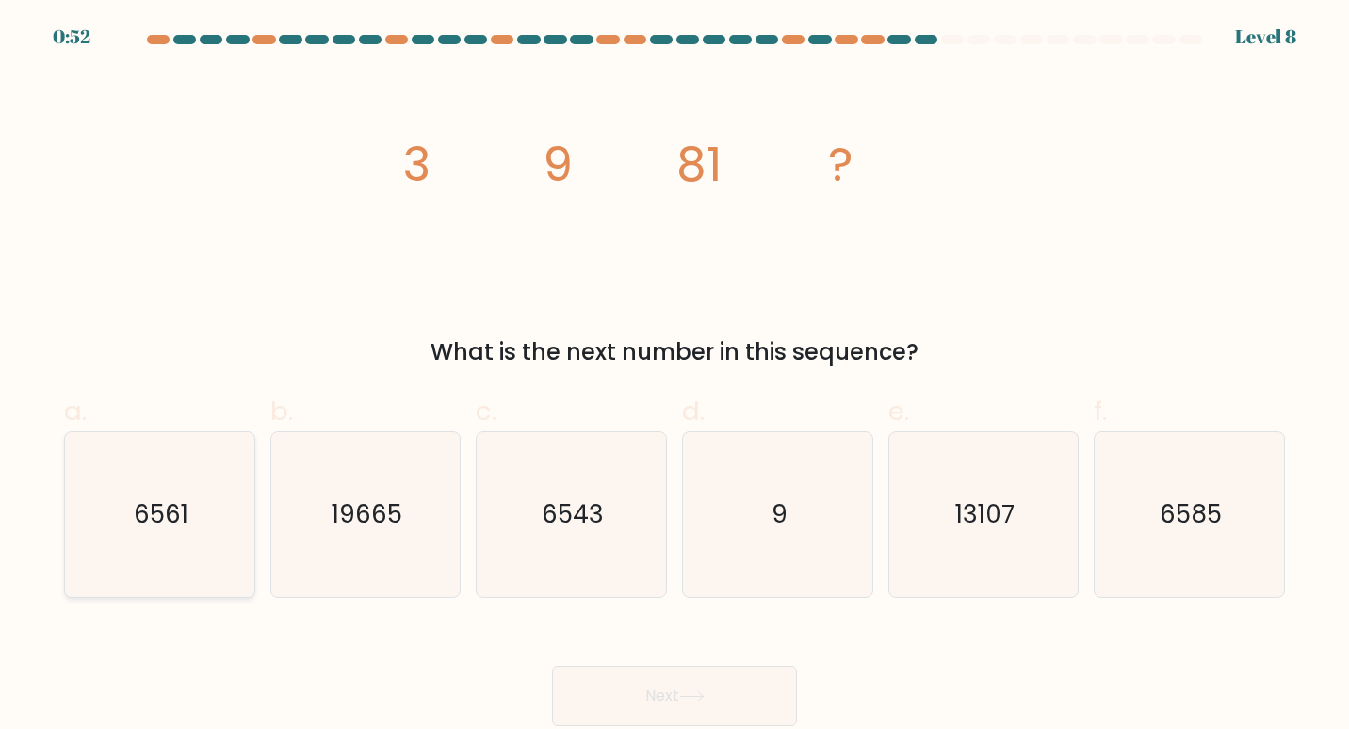
click at [212, 550] on icon "6561" at bounding box center [160, 515] width 166 height 166
click at [674, 377] on input "a. 6561" at bounding box center [674, 371] width 1 height 12
radio input "true"
click at [697, 687] on button "Next" at bounding box center [674, 696] width 245 height 60
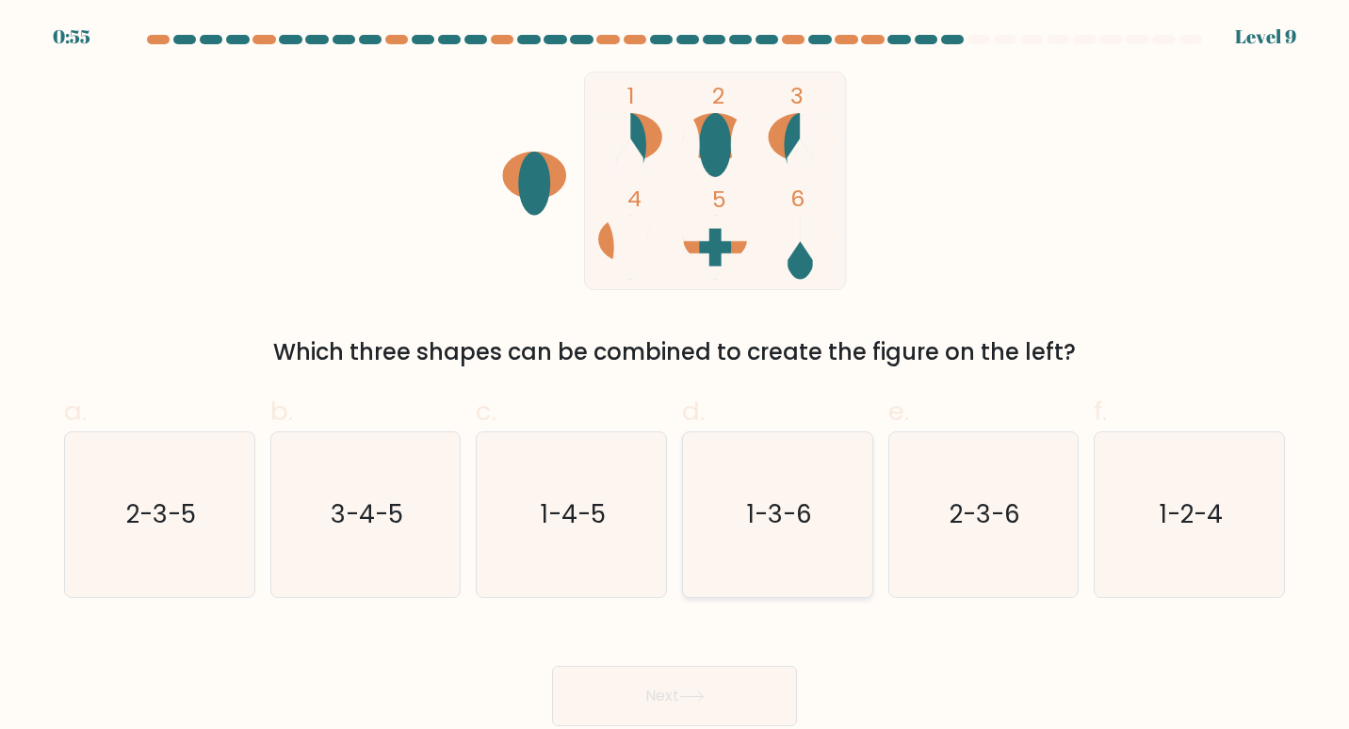
click at [773, 545] on icon "1-3-6" at bounding box center [778, 515] width 166 height 166
click at [675, 377] on input "d. 1-3-6" at bounding box center [674, 371] width 1 height 12
radio input "true"
click at [720, 692] on button "Next" at bounding box center [674, 696] width 245 height 60
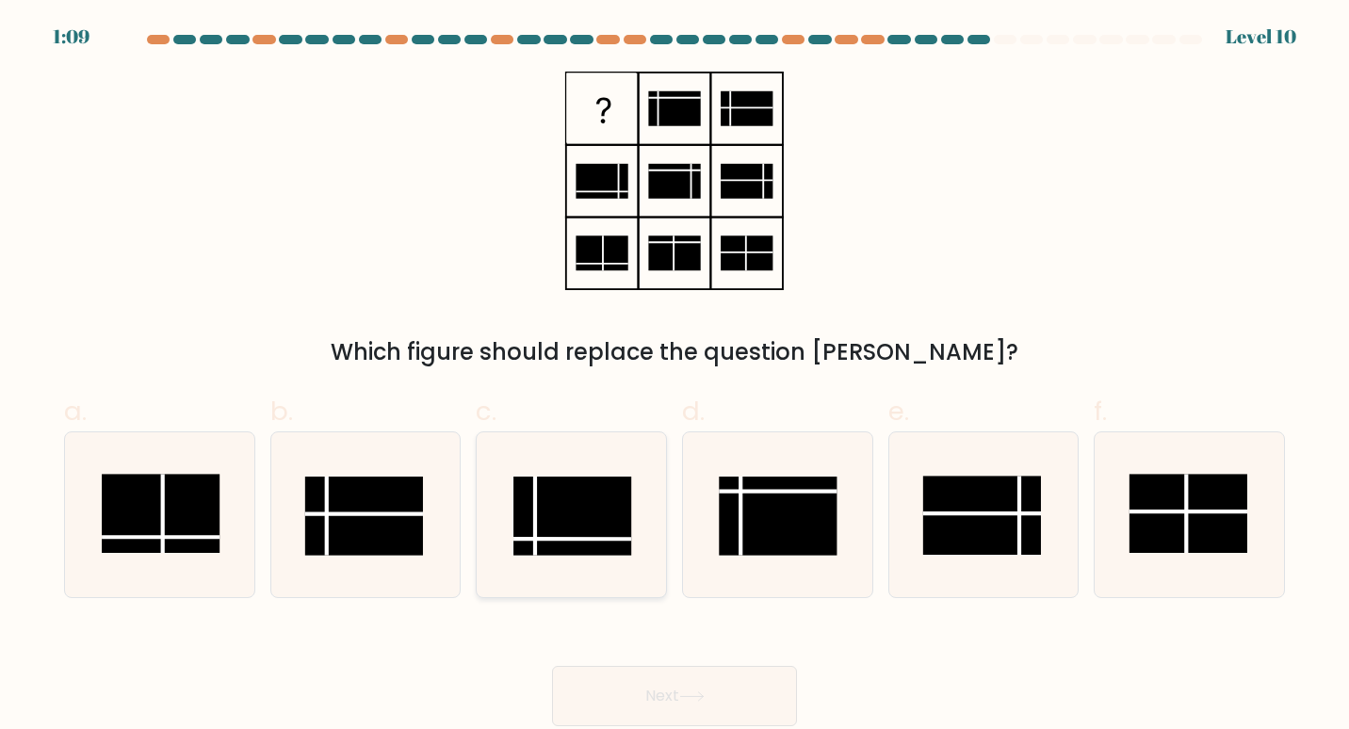
click at [612, 523] on rect at bounding box center [572, 516] width 119 height 79
click at [674, 377] on input "c." at bounding box center [674, 371] width 1 height 12
radio input "true"
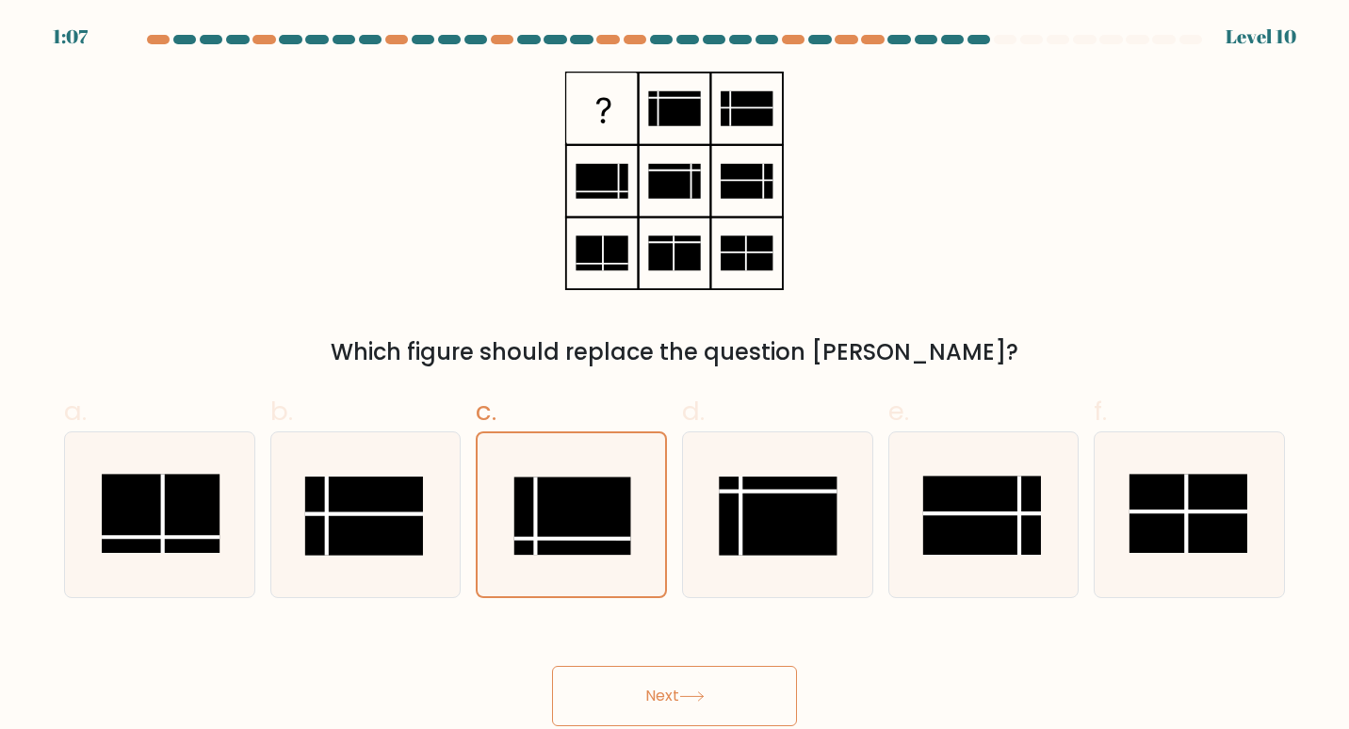
click at [643, 710] on button "Next" at bounding box center [674, 696] width 245 height 60
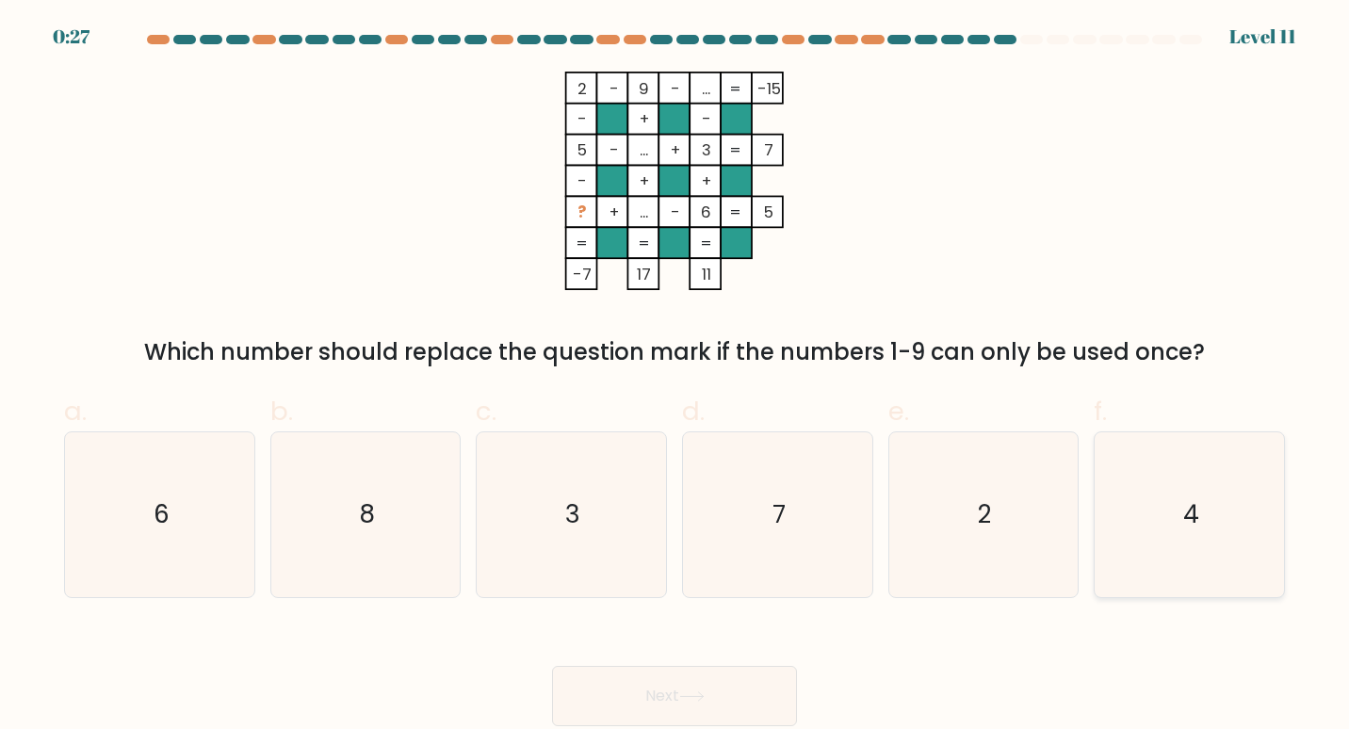
click at [1171, 521] on icon "4" at bounding box center [1190, 515] width 166 height 166
click at [675, 377] on input "f. 4" at bounding box center [674, 371] width 1 height 12
radio input "true"
click at [731, 697] on button "Next" at bounding box center [674, 696] width 245 height 60
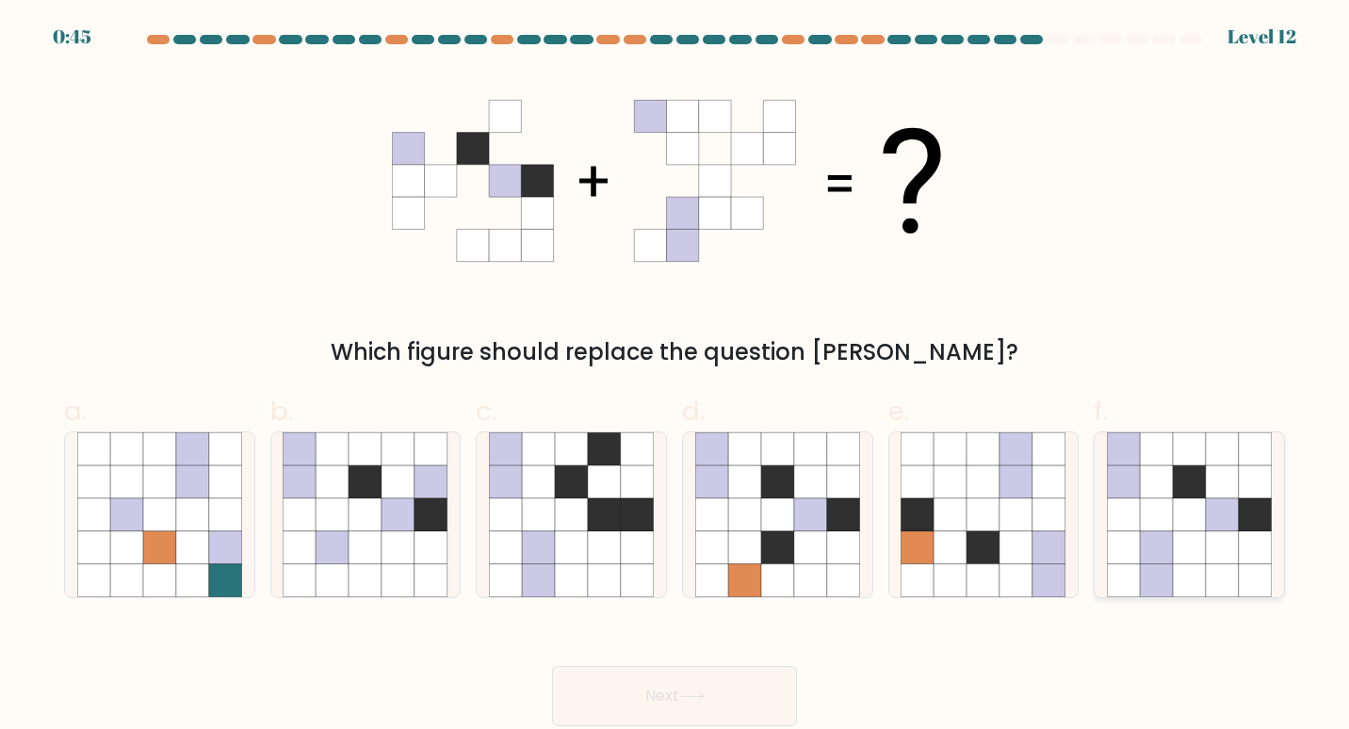
click at [1176, 480] on icon at bounding box center [1189, 481] width 33 height 33
click at [675, 377] on input "f." at bounding box center [674, 371] width 1 height 12
radio input "true"
click at [746, 705] on button "Next" at bounding box center [674, 696] width 245 height 60
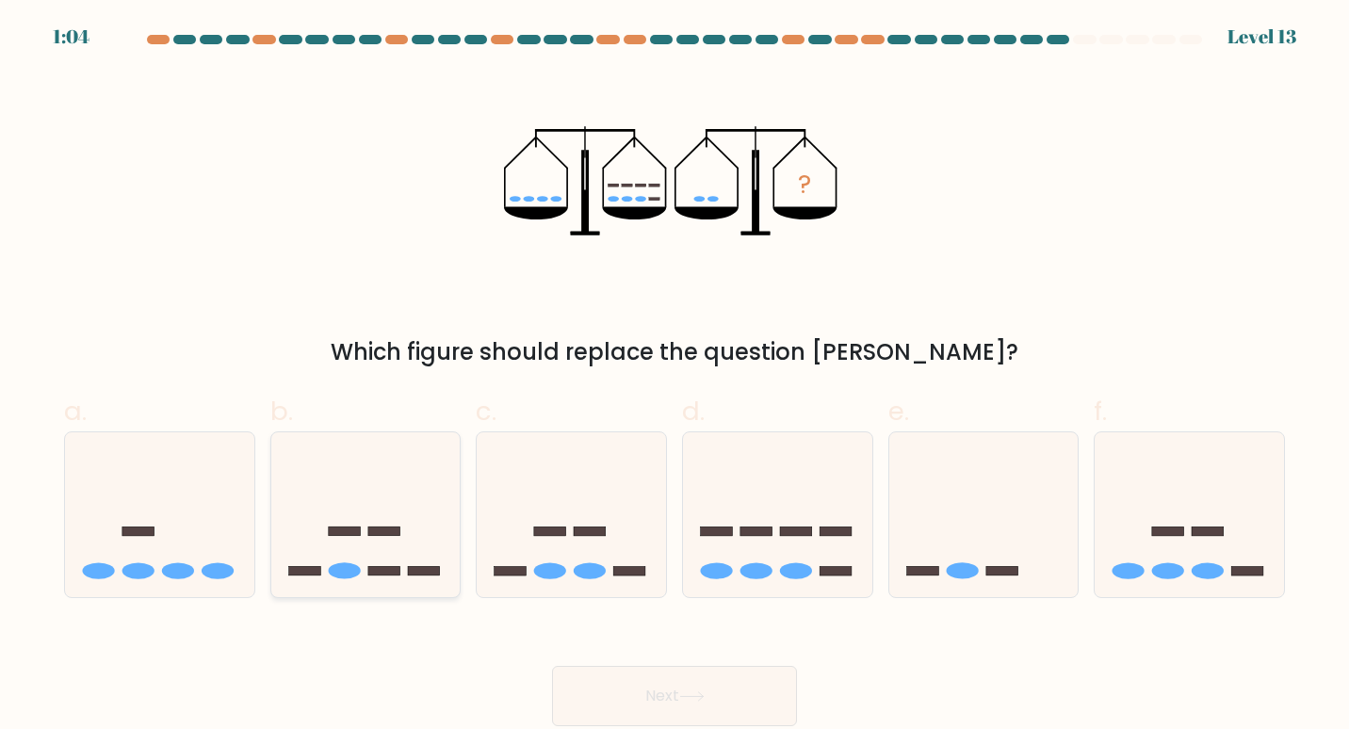
click at [406, 563] on icon at bounding box center [365, 514] width 189 height 156
click at [674, 377] on input "b." at bounding box center [674, 371] width 1 height 12
radio input "true"
click at [696, 707] on button "Next" at bounding box center [674, 696] width 245 height 60
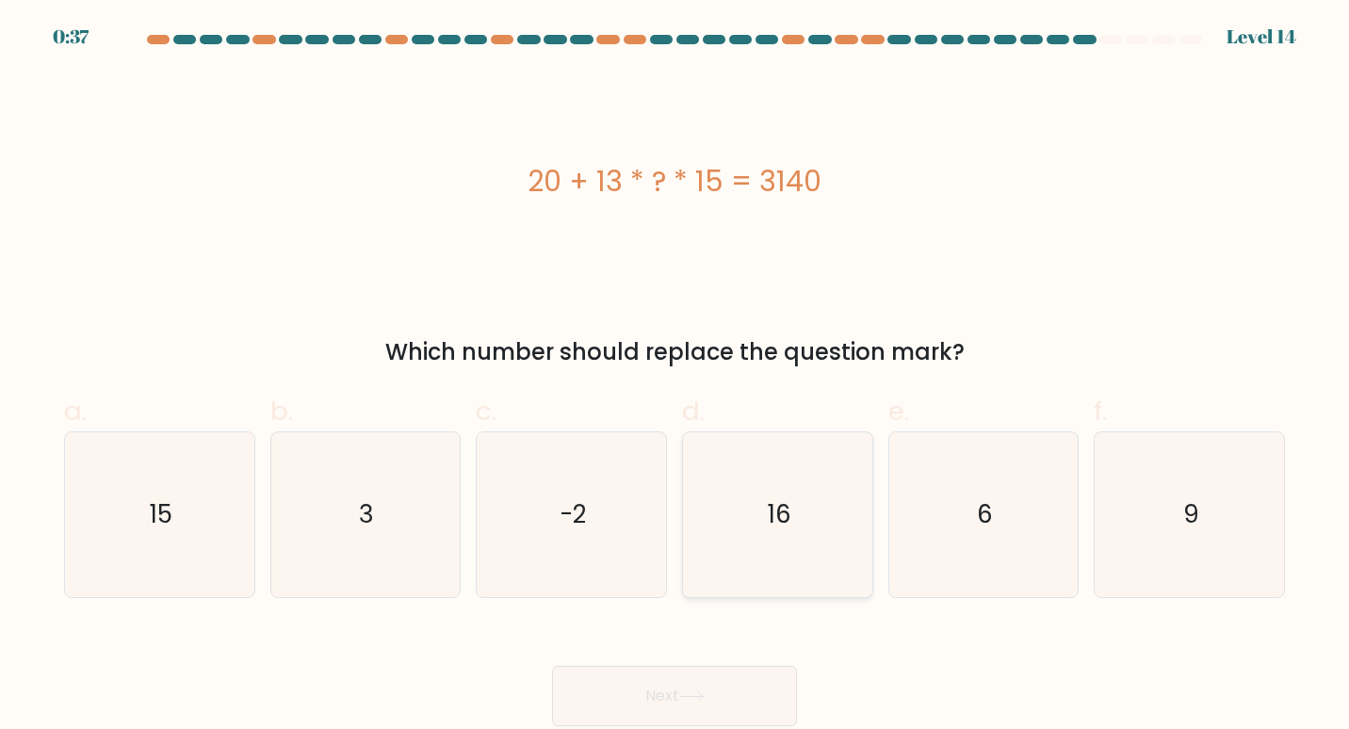
click at [782, 474] on icon "16" at bounding box center [778, 515] width 166 height 166
click at [675, 377] on input "d. 16" at bounding box center [674, 371] width 1 height 12
radio input "true"
click at [698, 688] on button "Next" at bounding box center [674, 696] width 245 height 60
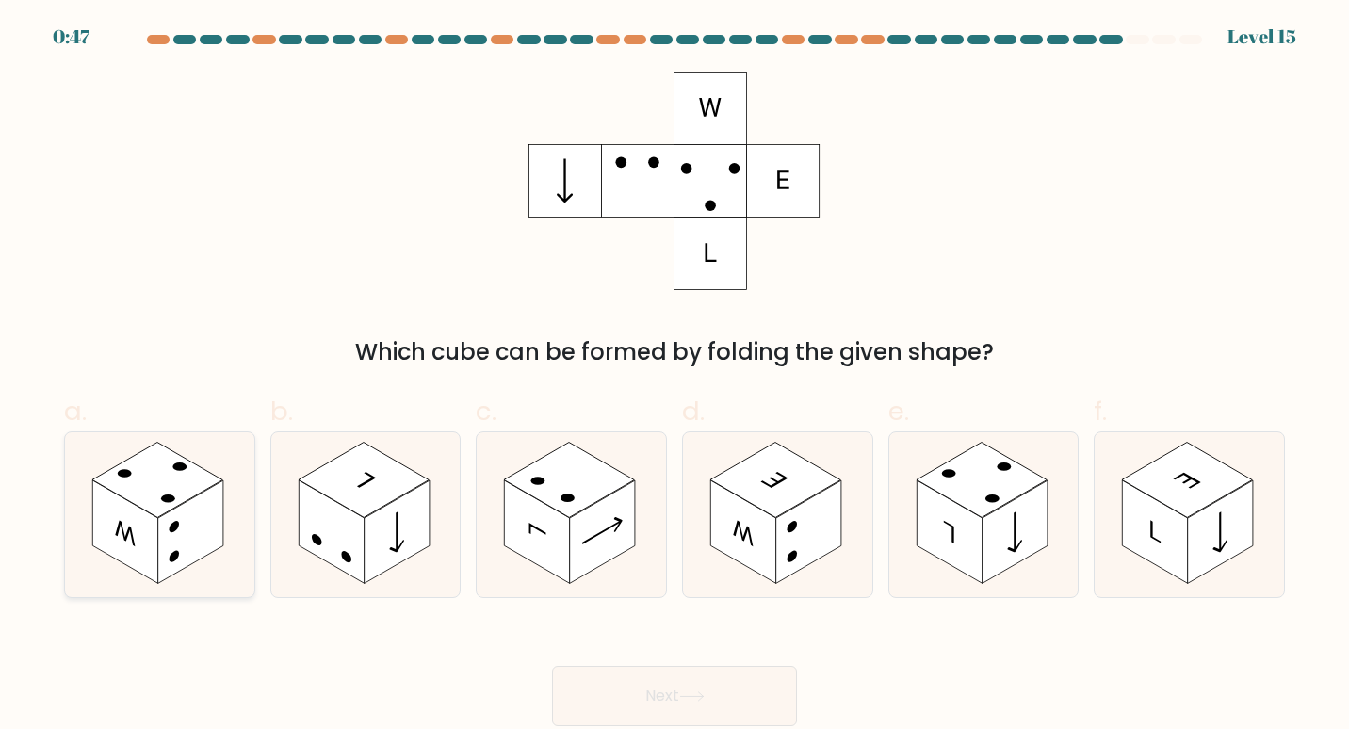
click at [186, 554] on rect at bounding box center [191, 532] width 66 height 104
click at [674, 377] on input "a." at bounding box center [674, 371] width 1 height 12
radio input "true"
click at [731, 717] on button "Next" at bounding box center [674, 696] width 245 height 60
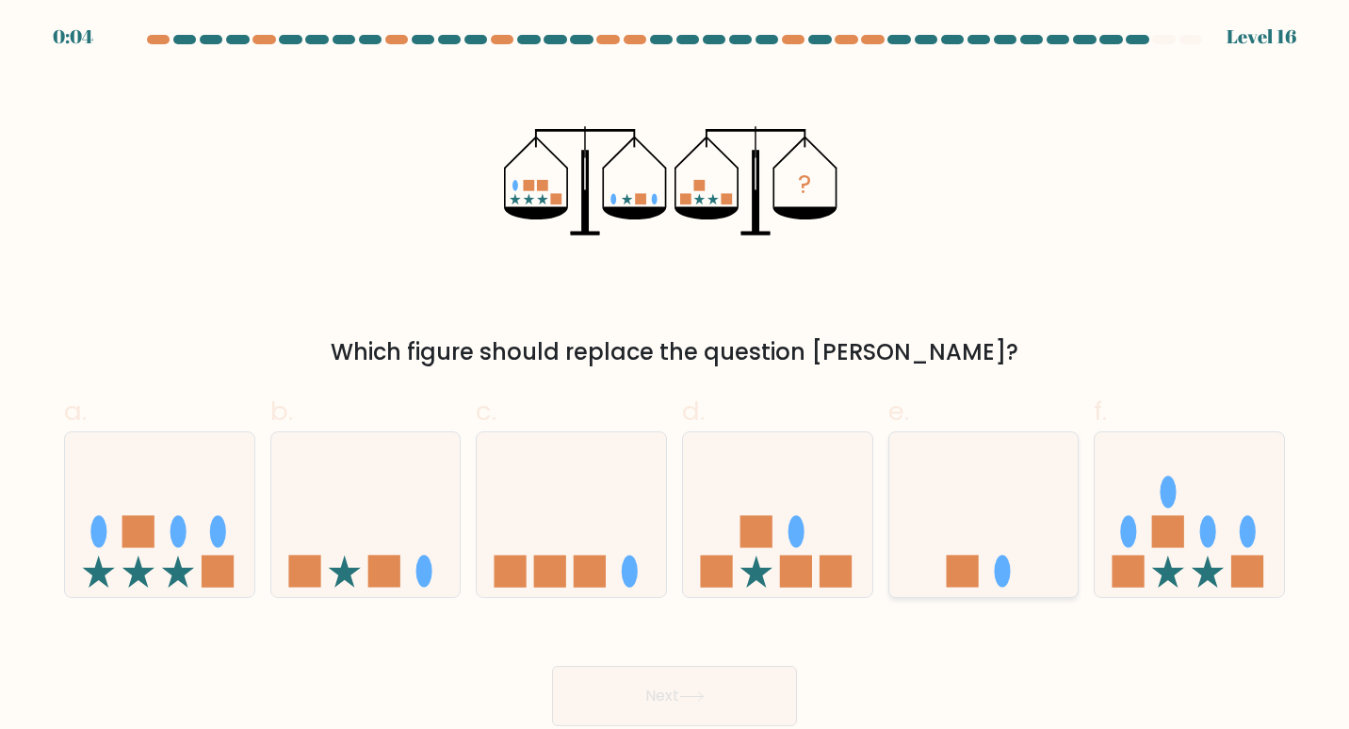
click at [980, 570] on icon at bounding box center [983, 514] width 189 height 156
click at [675, 377] on input "e." at bounding box center [674, 371] width 1 height 12
radio input "true"
click at [721, 696] on button "Next" at bounding box center [674, 696] width 245 height 60
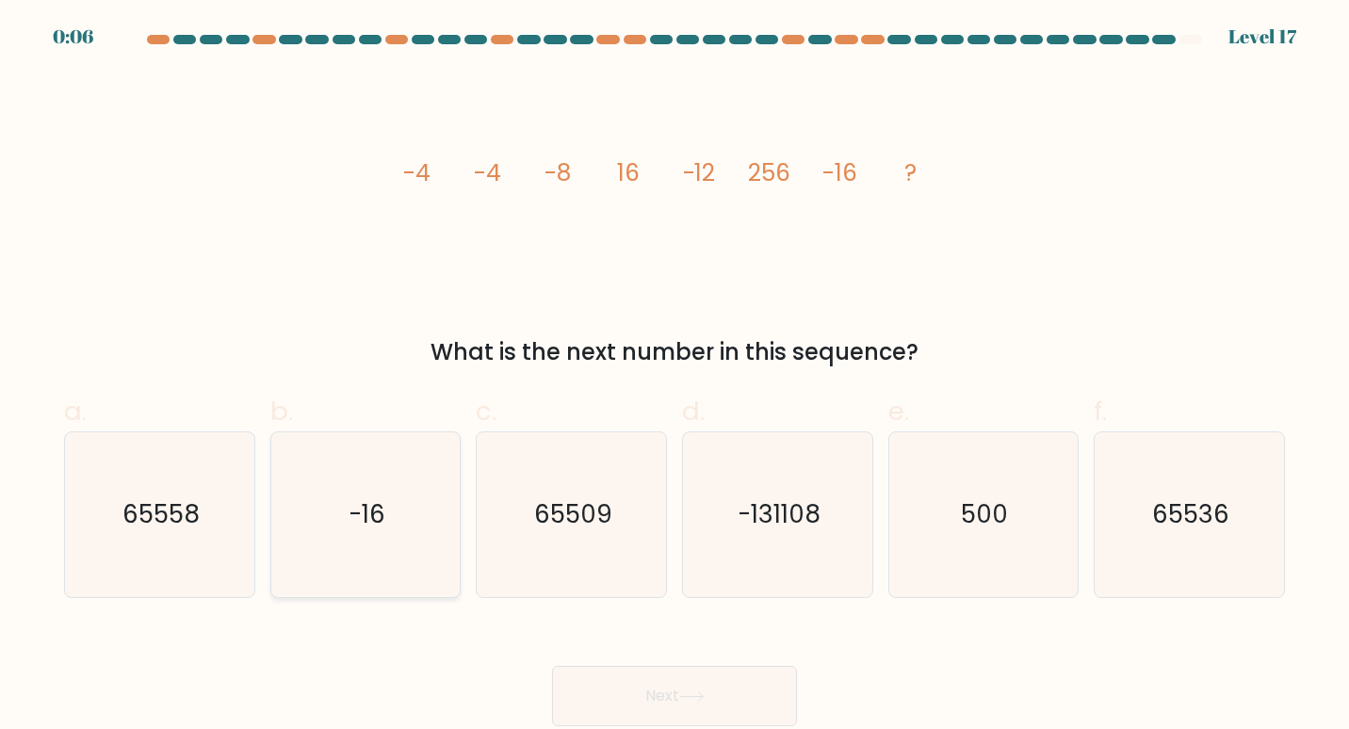
click at [308, 564] on icon "-16" at bounding box center [366, 515] width 166 height 166
click at [674, 377] on input "b. -16" at bounding box center [674, 371] width 1 height 12
radio input "true"
click at [675, 702] on button "Next" at bounding box center [674, 696] width 245 height 60
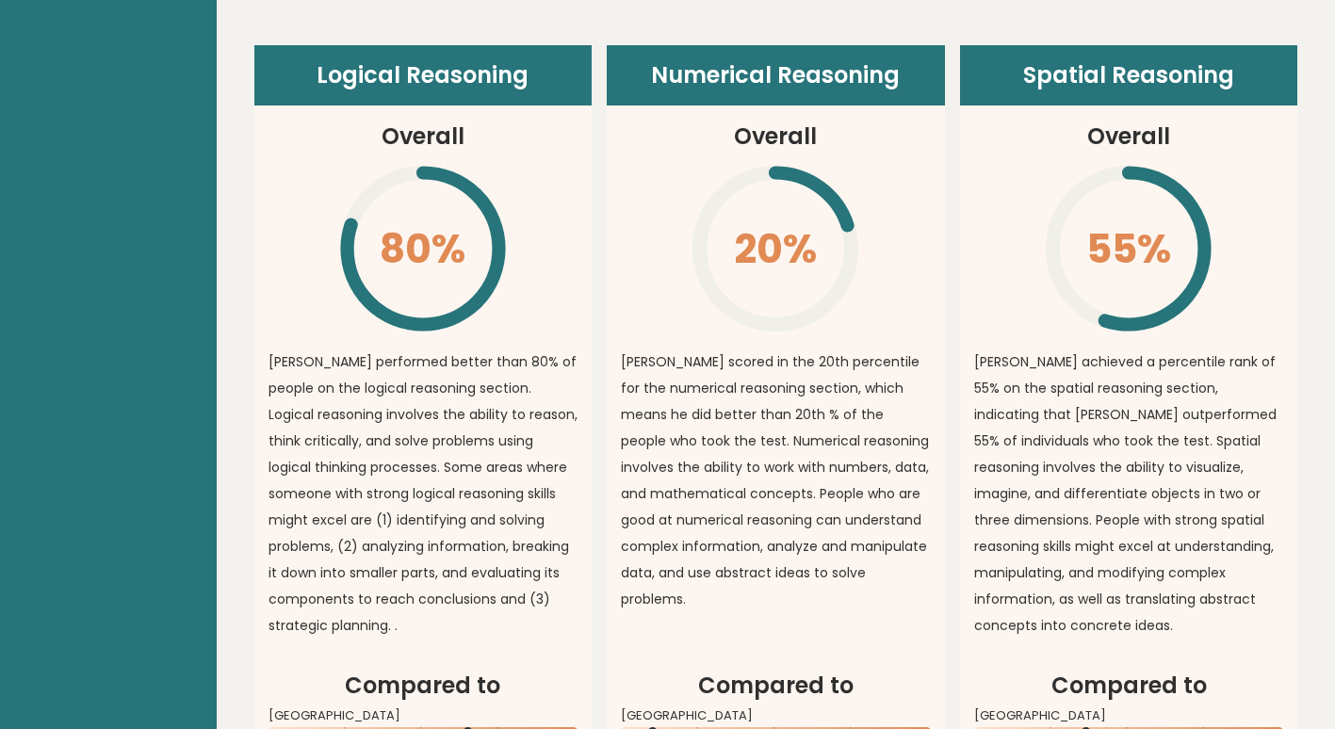
scroll to position [1373, 0]
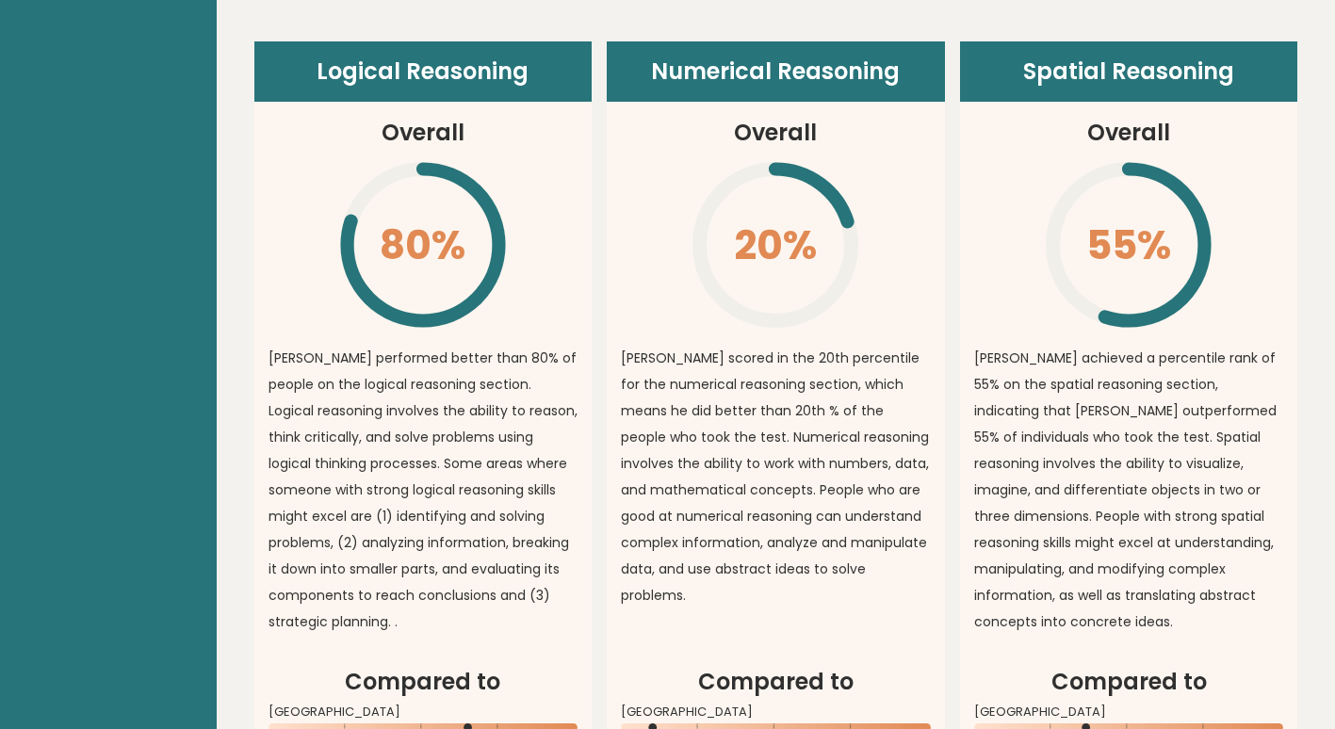
click at [734, 424] on p "[PERSON_NAME] scored in the 20th percentile for the numerical reasoning section…" at bounding box center [776, 477] width 310 height 264
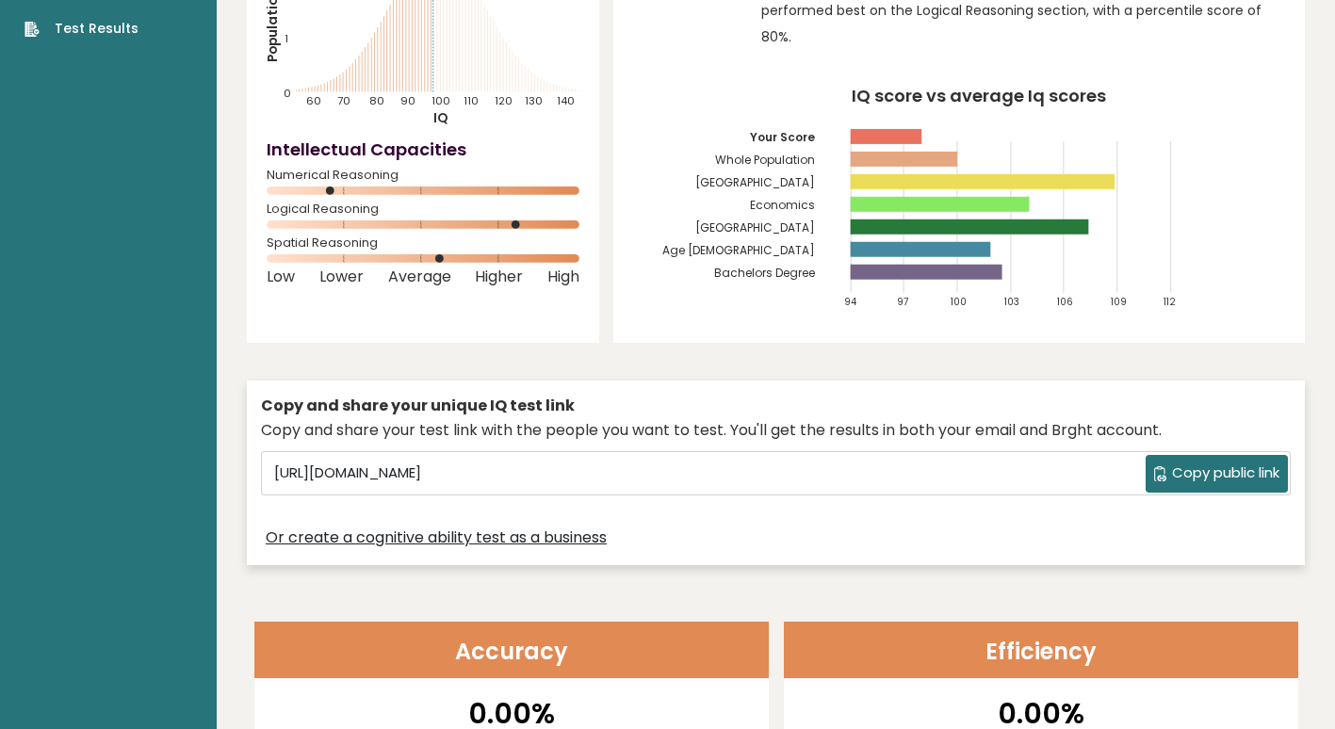
scroll to position [0, 0]
